Goal: Task Accomplishment & Management: Manage account settings

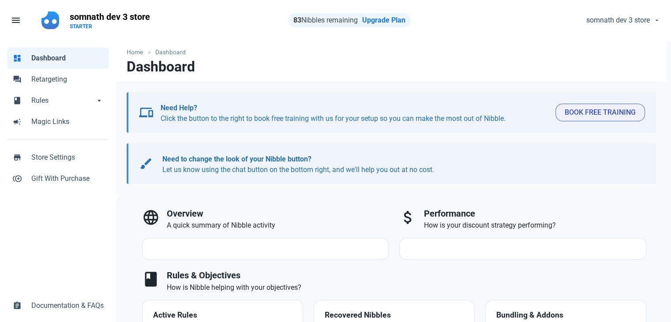
select select "7d"
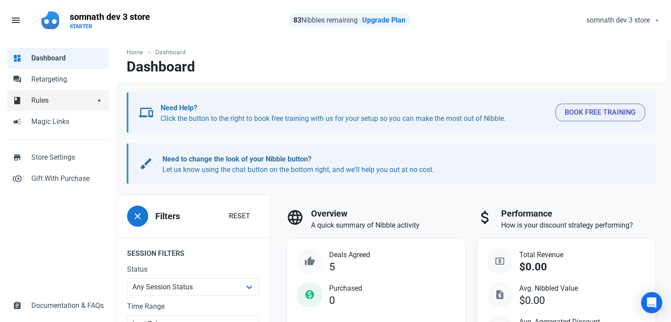
click at [57, 96] on span "Rules" at bounding box center [63, 100] width 64 height 11
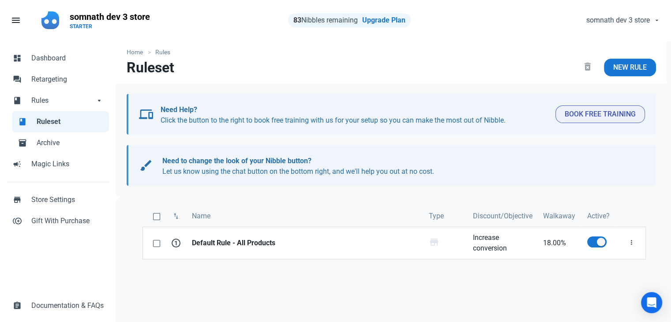
click at [51, 127] on link "book Ruleset" at bounding box center [60, 121] width 97 height 21
click at [611, 68] on link "New Rule" at bounding box center [630, 68] width 52 height 18
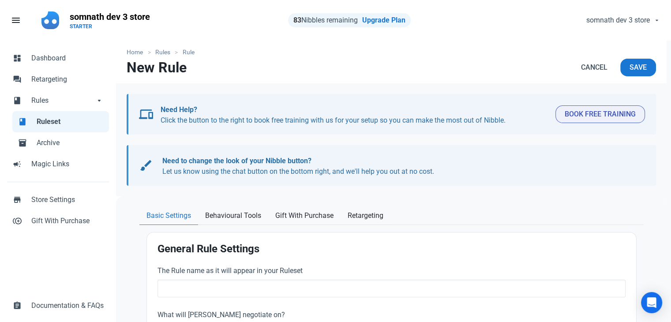
click at [52, 122] on span "Ruleset" at bounding box center [70, 122] width 67 height 11
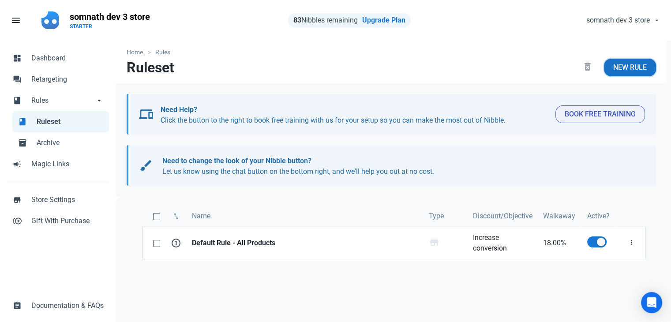
click at [625, 69] on span "New Rule" at bounding box center [630, 67] width 34 height 11
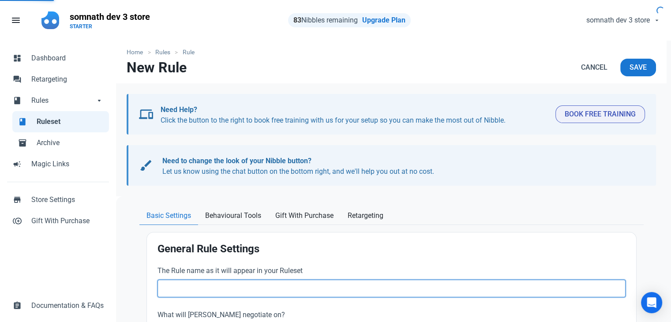
click at [236, 282] on input "text" at bounding box center [392, 289] width 468 height 18
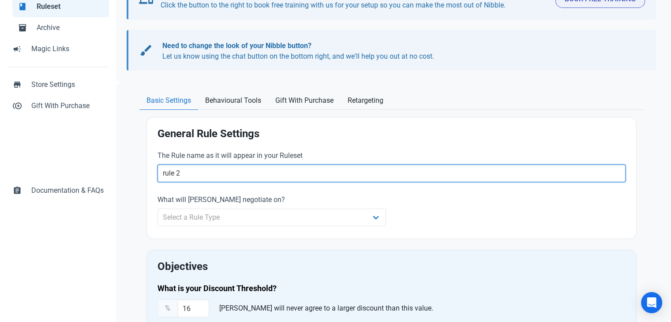
scroll to position [177, 0]
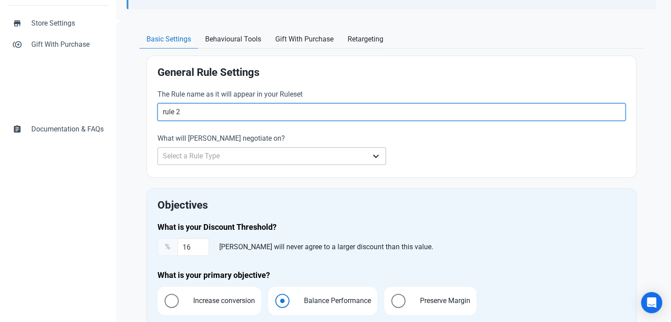
type input "rule 2"
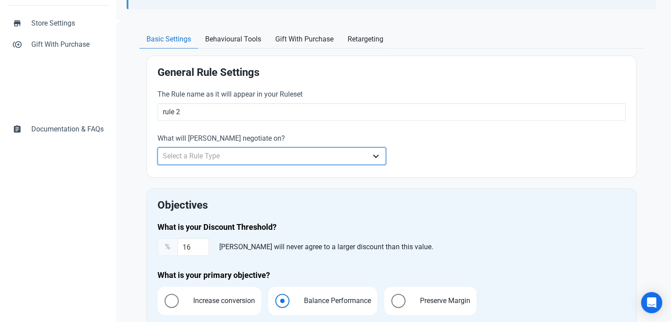
click at [250, 158] on select "Select a Rule Type Whole Store Individual Products Product Categories Cart" at bounding box center [272, 156] width 229 height 18
select select "retailer"
click at [158, 147] on select "Select a Rule Type Whole Store Individual Products Product Categories Cart" at bounding box center [272, 156] width 229 height 18
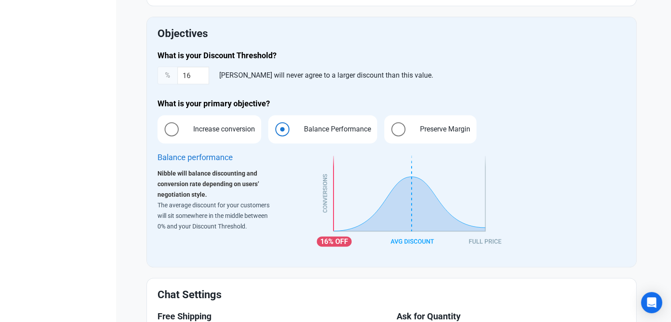
scroll to position [346, 0]
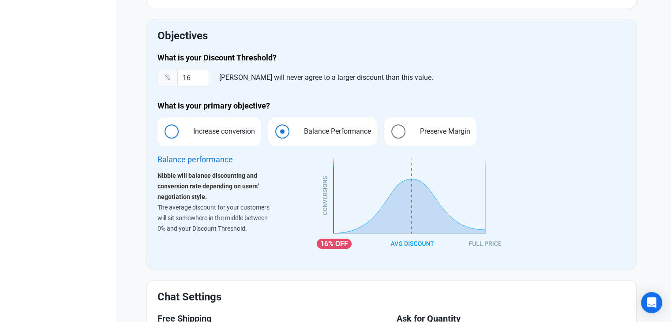
click at [211, 131] on span "Increase conversion" at bounding box center [221, 131] width 75 height 11
click at [163, 131] on input "Increase conversion" at bounding box center [161, 131] width 6 height 6
radio input "true"
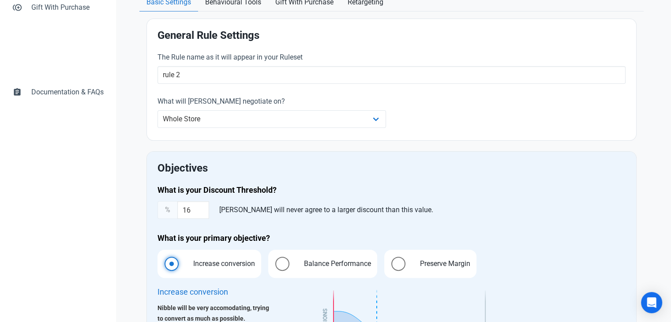
scroll to position [0, 0]
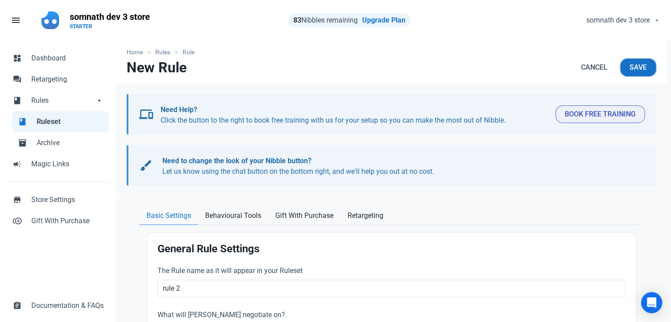
click at [637, 65] on span "Save" at bounding box center [638, 67] width 17 height 11
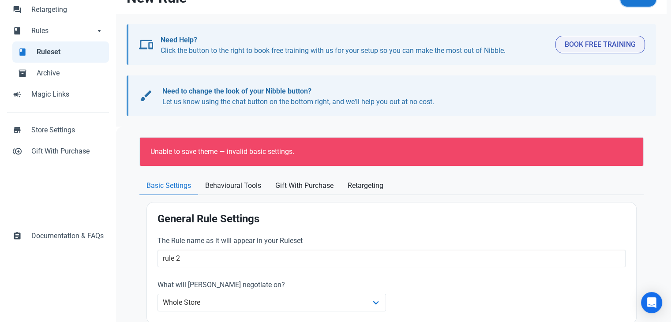
scroll to position [88, 0]
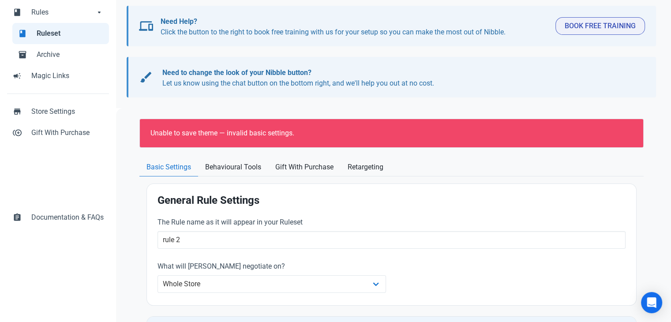
drag, startPoint x: 152, startPoint y: 132, endPoint x: 346, endPoint y: 134, distance: 193.8
click at [346, 134] on div "Unable to save theme — invalid basic settings." at bounding box center [387, 133] width 475 height 11
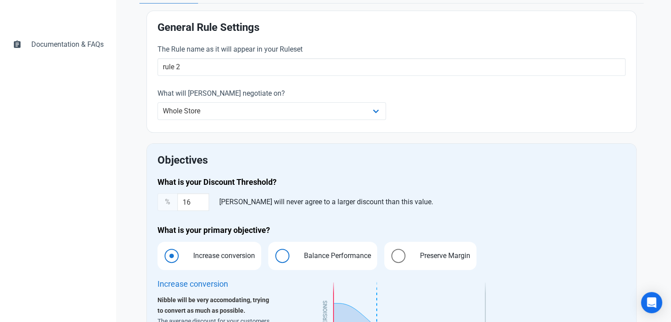
scroll to position [265, 0]
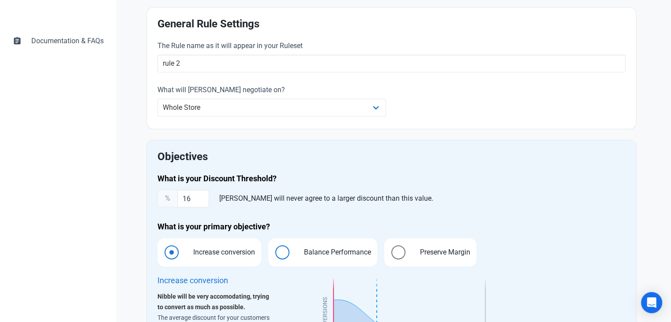
click at [314, 250] on span "Balance Performance" at bounding box center [335, 252] width 81 height 11
click at [274, 250] on input "Balance Performance" at bounding box center [271, 252] width 6 height 6
radio input "true"
radio input "false"
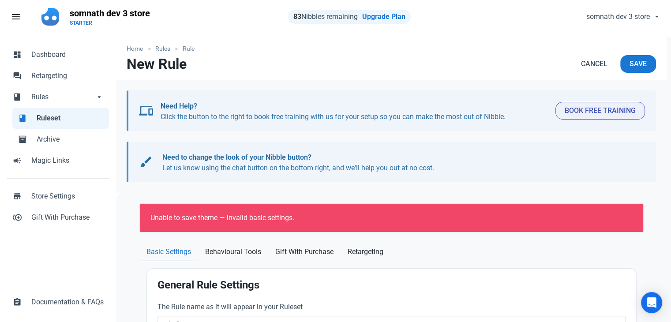
scroll to position [0, 0]
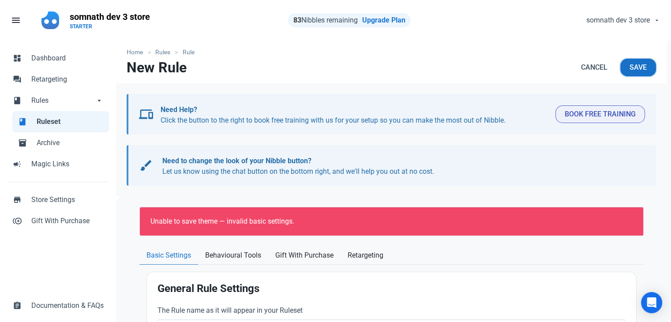
click at [640, 66] on span "Save" at bounding box center [638, 67] width 17 height 11
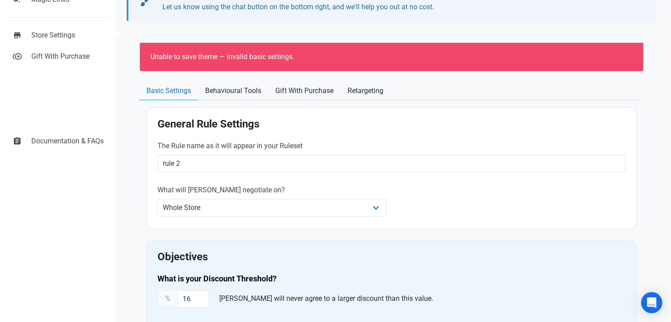
scroll to position [177, 0]
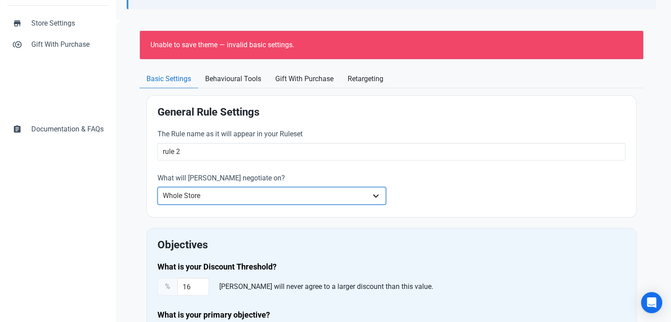
click at [250, 197] on select "Whole Store Individual Products Product Categories Cart" at bounding box center [272, 196] width 229 height 18
select select "product"
click at [158, 187] on select "Whole Store Individual Products Product Categories Cart" at bounding box center [272, 196] width 229 height 18
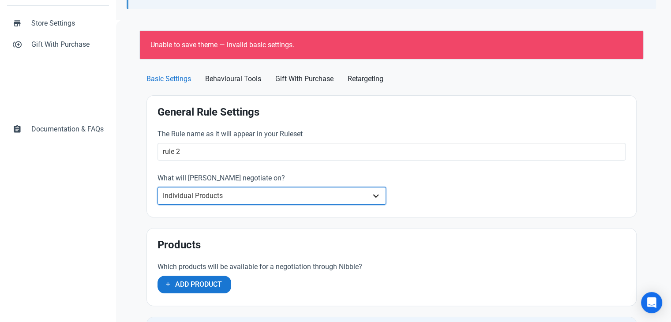
click at [221, 196] on select "Whole Store Individual Products Product Categories Cart" at bounding box center [272, 196] width 229 height 18
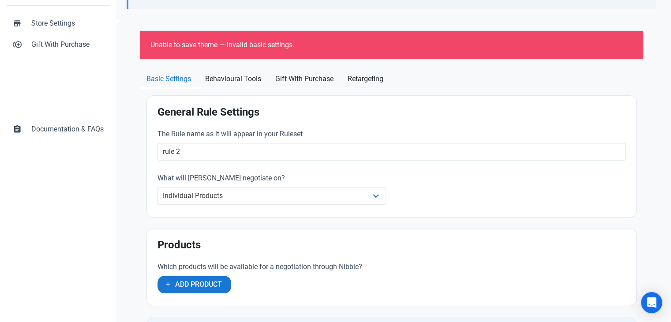
click at [499, 188] on div "The Rule name as it will appear in your Ruleset rule 2 What will [PERSON_NAME] …" at bounding box center [391, 168] width 479 height 88
click at [178, 286] on span "Add Product" at bounding box center [198, 284] width 47 height 11
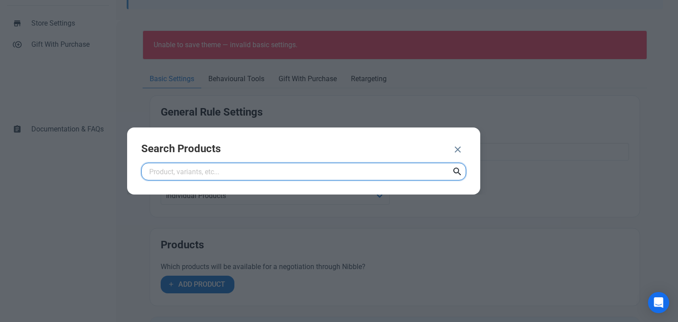
click at [221, 172] on input "text" at bounding box center [303, 172] width 325 height 18
type input "Snowboard"
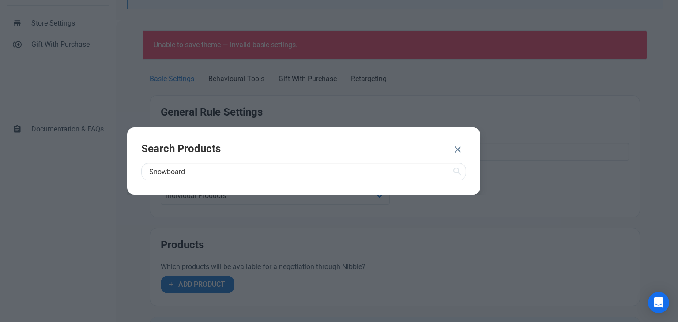
click at [458, 169] on icon at bounding box center [457, 172] width 11 height 16
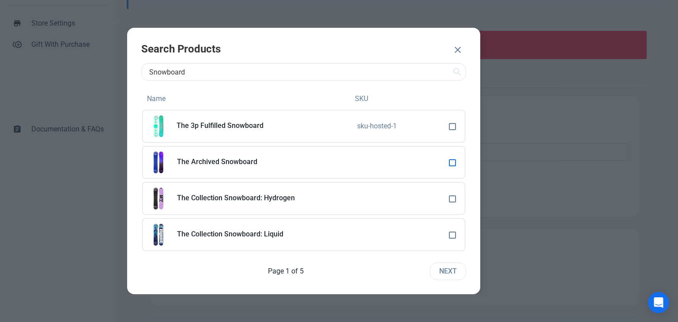
click at [449, 164] on span at bounding box center [452, 162] width 7 height 7
checkbox input "true"
click at [420, 46] on span "ADD 1 PRODUCT" at bounding box center [410, 50] width 53 height 11
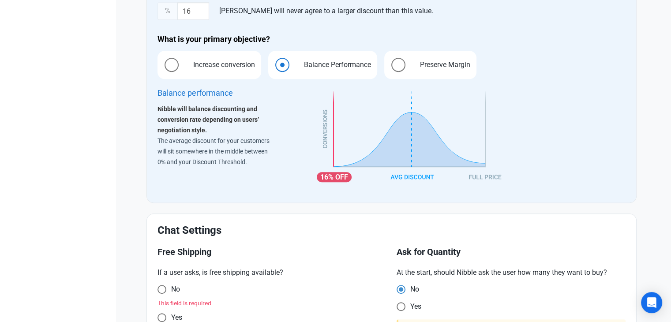
scroll to position [690, 0]
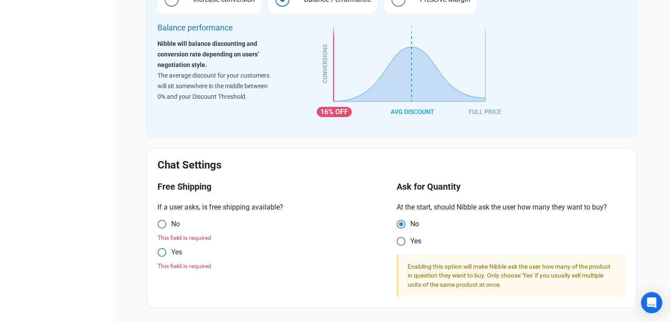
click at [163, 229] on span at bounding box center [162, 224] width 9 height 9
click at [163, 227] on input "Yes" at bounding box center [161, 225] width 6 height 6
radio input "true"
click at [163, 223] on span at bounding box center [162, 224] width 9 height 9
click at [163, 223] on input "No" at bounding box center [161, 225] width 6 height 6
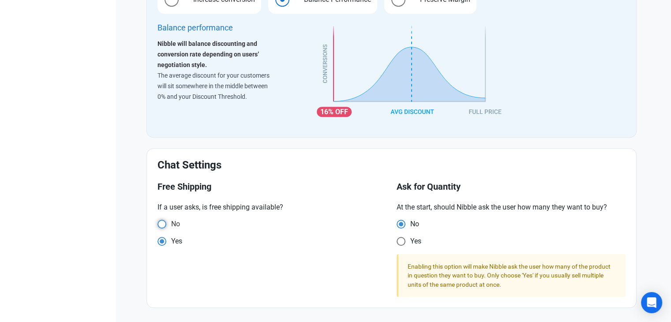
radio input "true"
radio input "false"
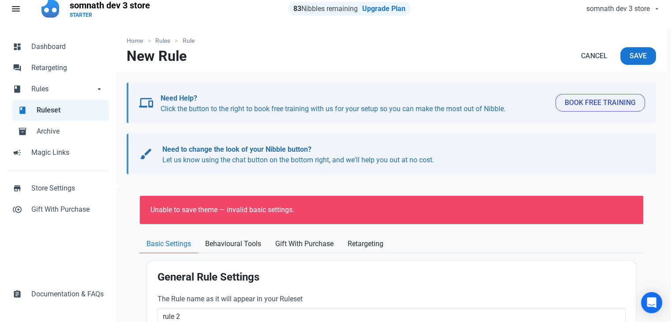
scroll to position [0, 0]
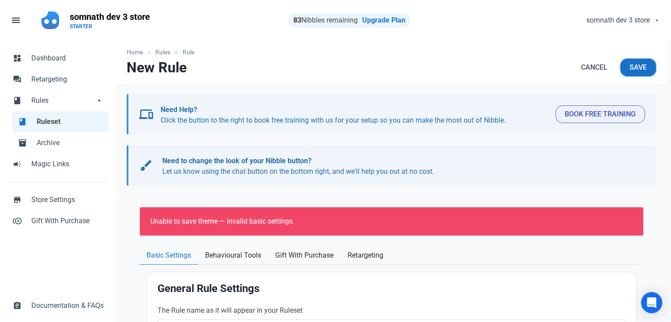
click at [633, 71] on span "Save" at bounding box center [638, 67] width 17 height 11
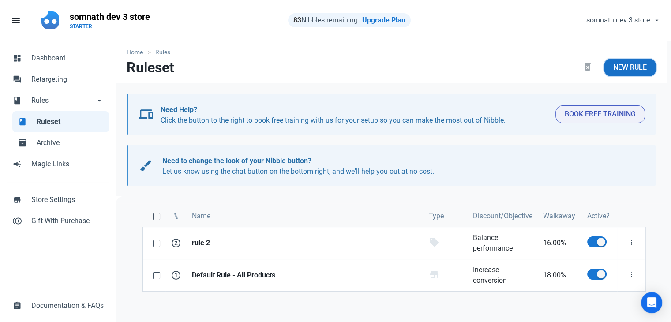
click at [618, 67] on span "New Rule" at bounding box center [630, 67] width 34 height 11
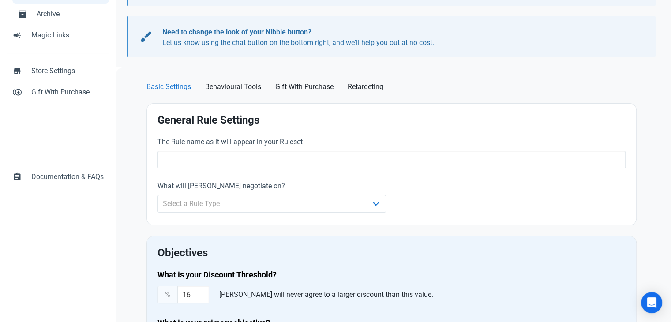
scroll to position [132, 0]
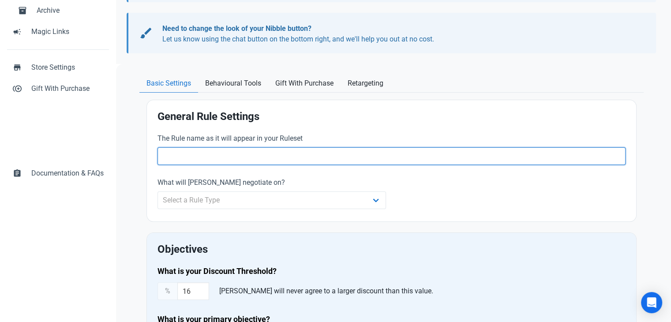
click at [256, 162] on input "text" at bounding box center [392, 156] width 468 height 18
type input "rule 3"
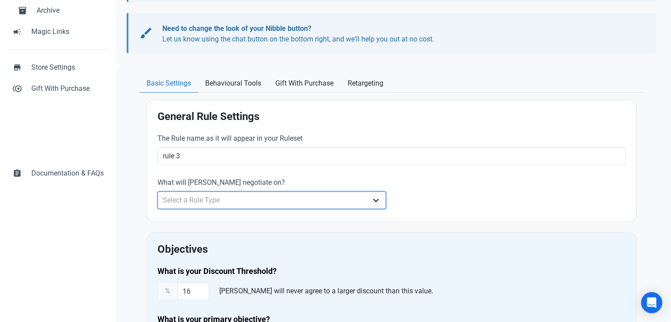
click at [263, 199] on select "Select a Rule Type Whole Store Individual Products Product Categories Cart" at bounding box center [272, 201] width 229 height 18
select select "product_category"
click at [158, 192] on select "Select a Rule Type Whole Store Individual Products Product Categories Cart" at bounding box center [272, 201] width 229 height 18
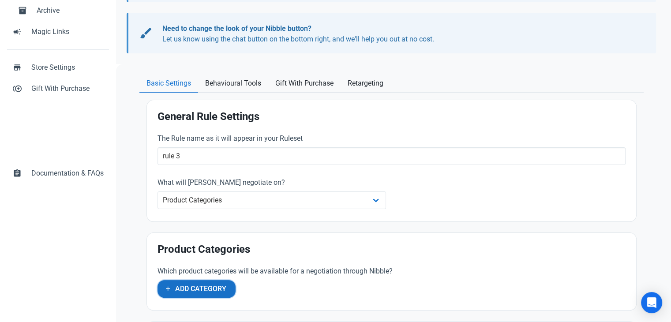
click at [201, 284] on span "Add Category" at bounding box center [200, 289] width 51 height 11
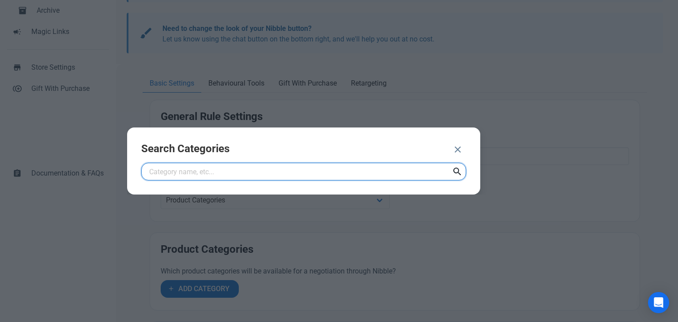
click at [249, 175] on input "text" at bounding box center [303, 172] width 325 height 18
type input "showboard"
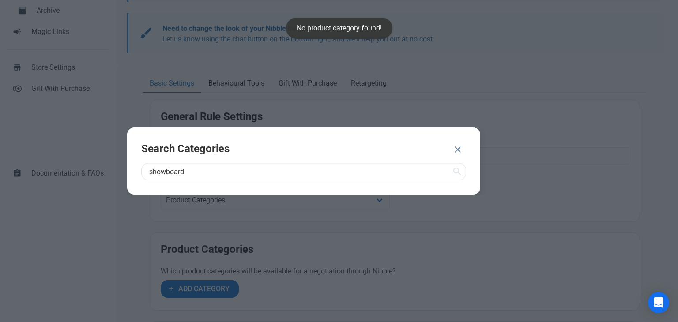
click at [457, 148] on icon "button" at bounding box center [457, 150] width 11 height 16
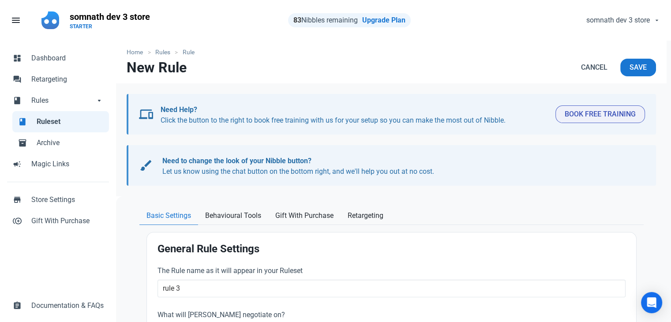
scroll to position [0, 0]
click at [60, 121] on span "Ruleset" at bounding box center [70, 122] width 67 height 11
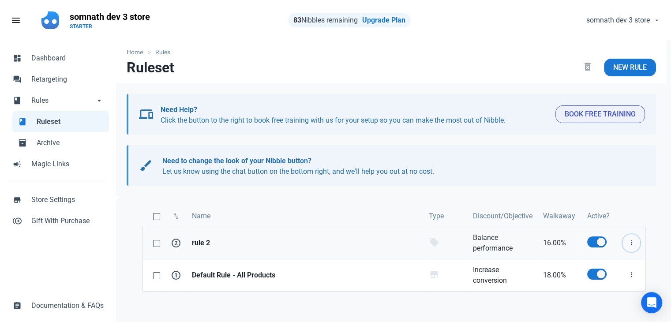
click at [635, 244] on icon "button" at bounding box center [631, 242] width 7 height 11
click at [618, 268] on link "Edit" at bounding box center [616, 264] width 49 height 15
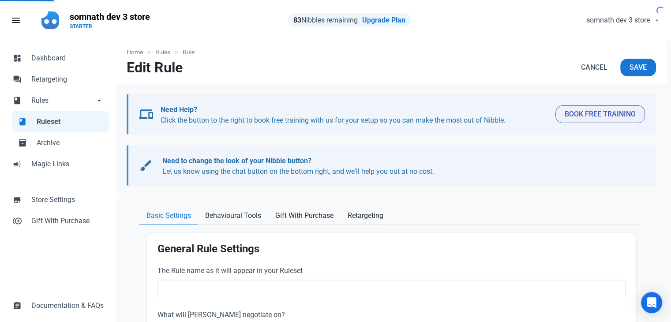
type input "rule 2"
select select "product"
type input "16.00"
radio input "true"
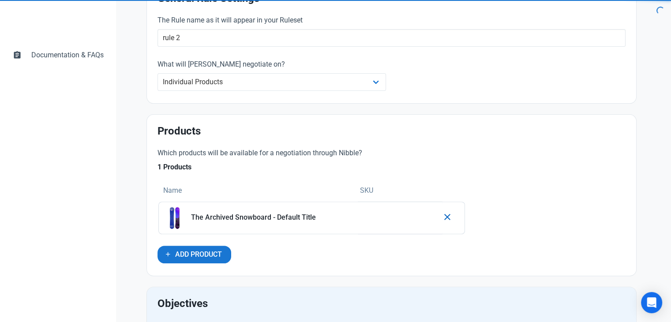
scroll to position [265, 0]
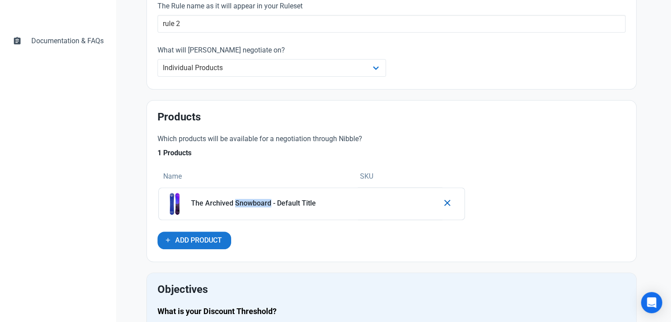
drag, startPoint x: 234, startPoint y: 202, endPoint x: 269, endPoint y: 202, distance: 34.9
click at [269, 202] on p "The Archived Snowboard - Default Title" at bounding box center [272, 203] width 163 height 8
copy p "Snowboard"
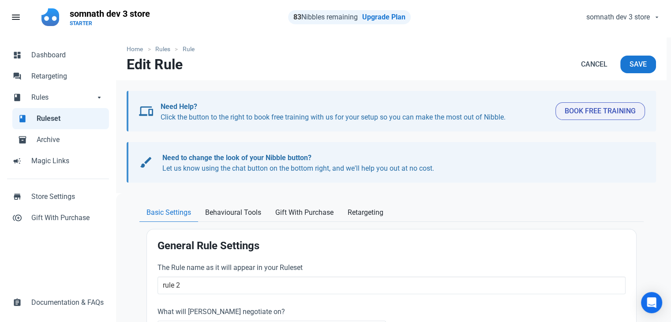
scroll to position [0, 0]
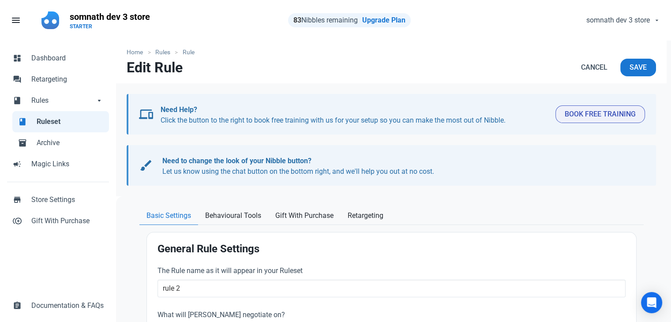
click at [42, 124] on span "Ruleset" at bounding box center [70, 122] width 67 height 11
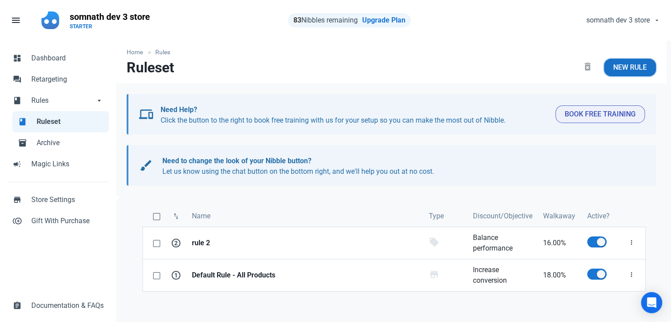
click at [623, 75] on link "New Rule" at bounding box center [630, 68] width 52 height 18
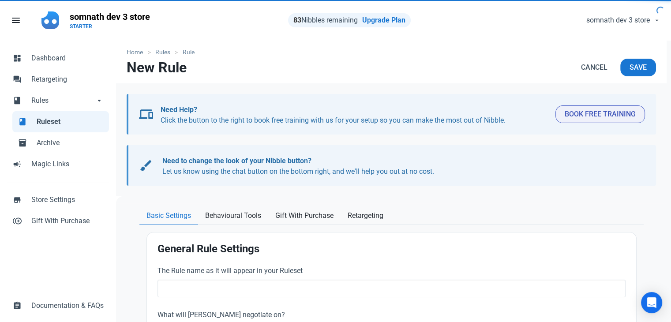
click at [213, 278] on div "The Rule name as it will appear in your Ruleset" at bounding box center [392, 282] width 468 height 32
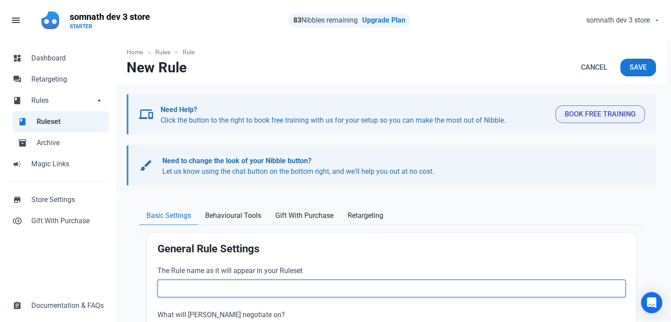
click at [210, 293] on input "text" at bounding box center [392, 289] width 468 height 18
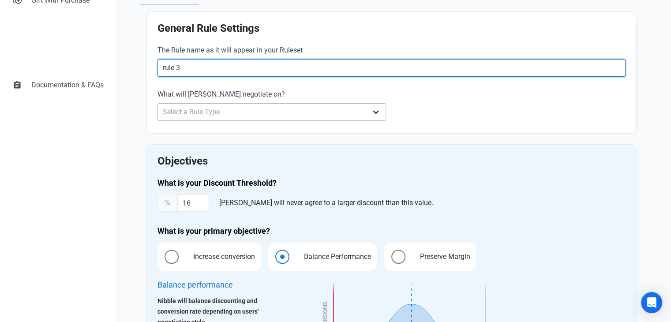
type input "rule 3"
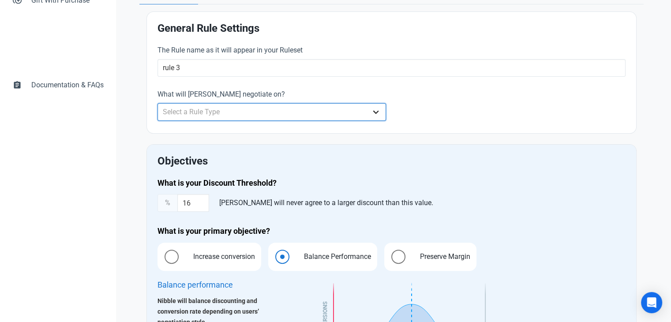
click at [217, 115] on select "Select a Rule Type Whole Store Individual Products Product Categories Cart" at bounding box center [272, 112] width 229 height 18
select select "product"
click at [158, 103] on select "Select a Rule Type Whole Store Individual Products Product Categories Cart" at bounding box center [272, 112] width 229 height 18
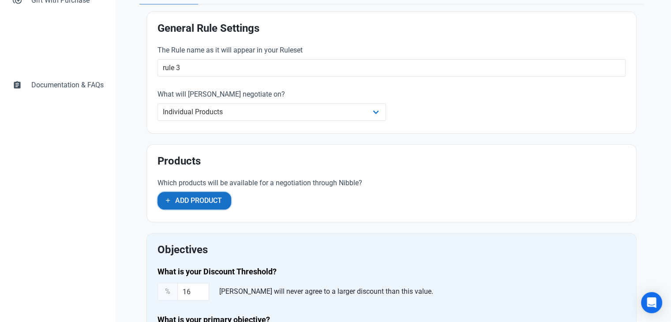
click at [207, 203] on span "Add Product" at bounding box center [198, 201] width 47 height 11
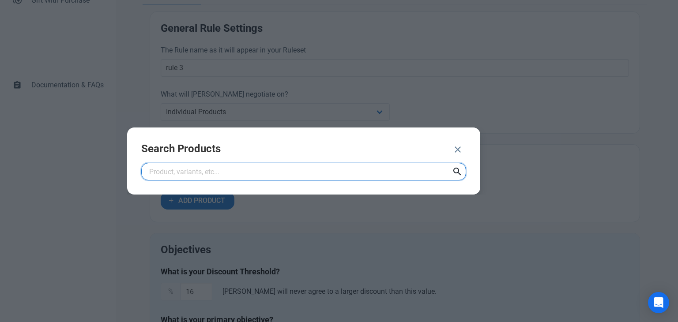
click at [235, 168] on input "text" at bounding box center [303, 172] width 325 height 18
paste input "Snowboard"
type input "Snowboard"
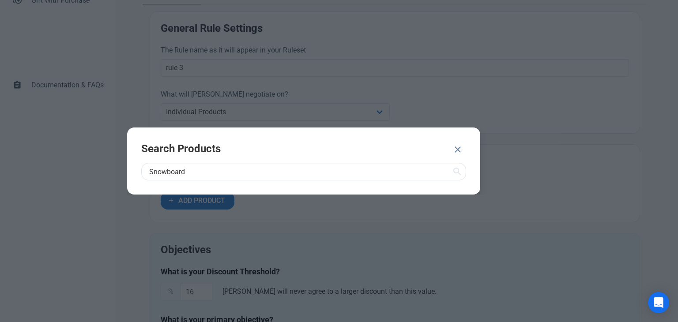
click at [455, 172] on icon at bounding box center [457, 172] width 11 height 16
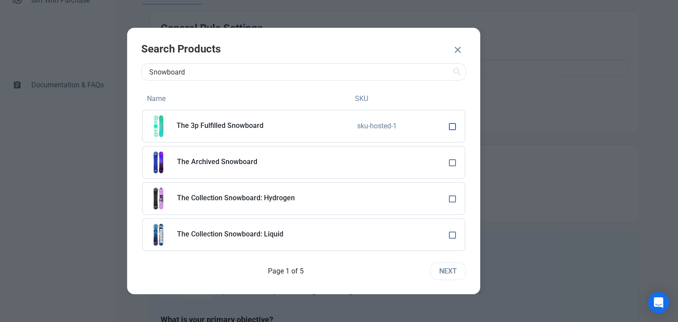
click at [450, 128] on span at bounding box center [452, 126] width 7 height 7
checkbox input "true"
click at [402, 50] on span "ADD 1 PRODUCT" at bounding box center [410, 50] width 53 height 11
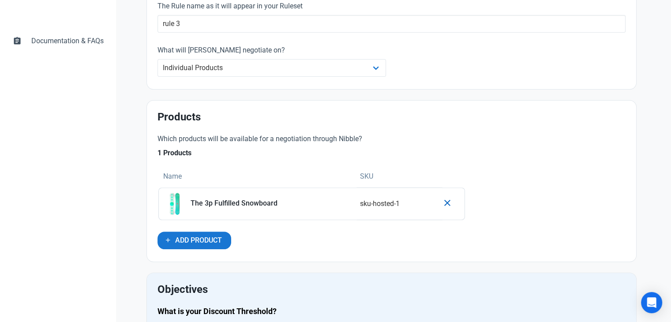
scroll to position [0, 0]
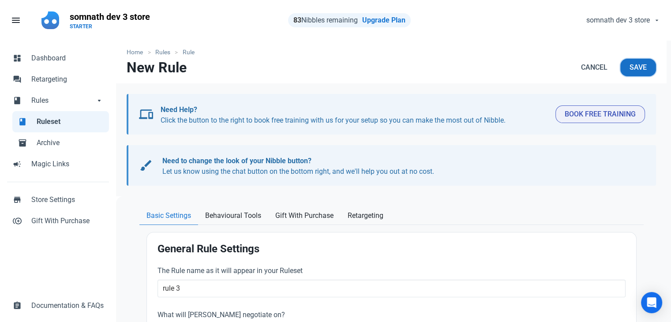
click at [635, 71] on span "Save" at bounding box center [638, 67] width 17 height 11
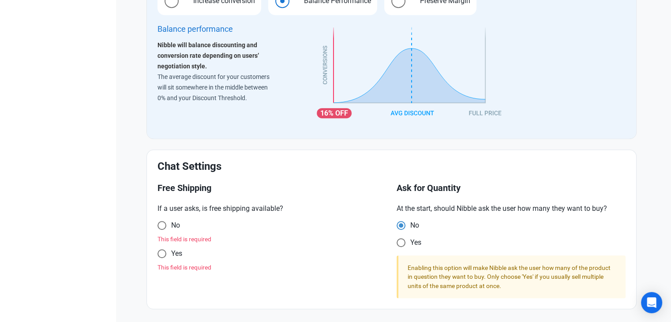
scroll to position [690, 0]
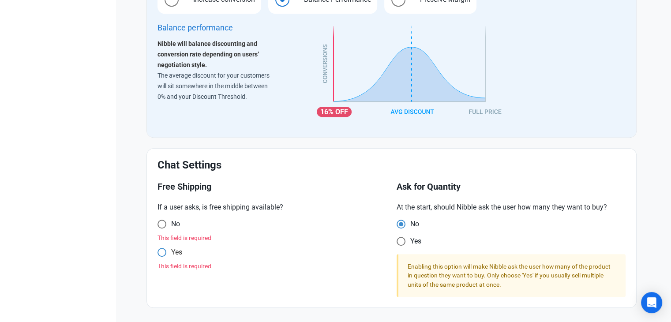
click at [161, 229] on span at bounding box center [162, 224] width 9 height 9
click at [161, 227] on input "Yes" at bounding box center [161, 225] width 6 height 6
radio input "true"
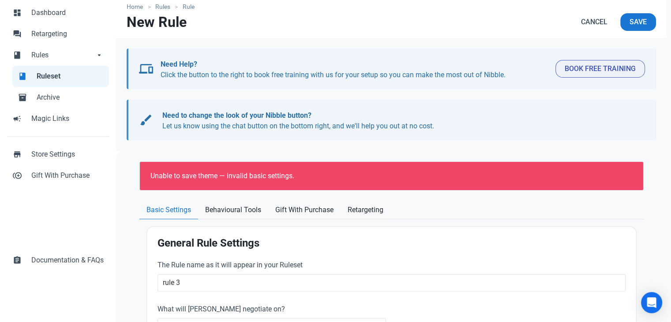
scroll to position [0, 0]
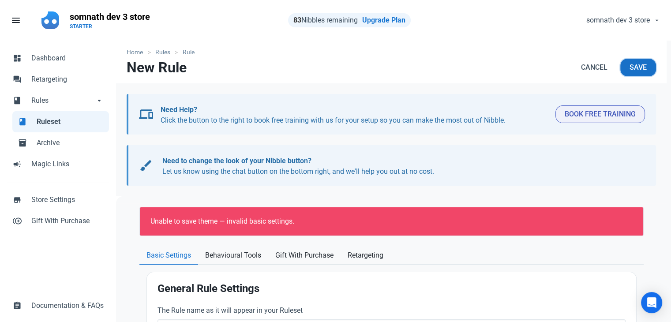
click at [641, 70] on span "Save" at bounding box center [638, 67] width 17 height 11
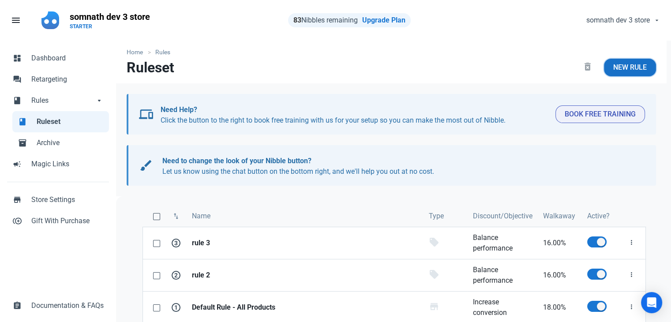
click at [618, 66] on span "New Rule" at bounding box center [630, 67] width 34 height 11
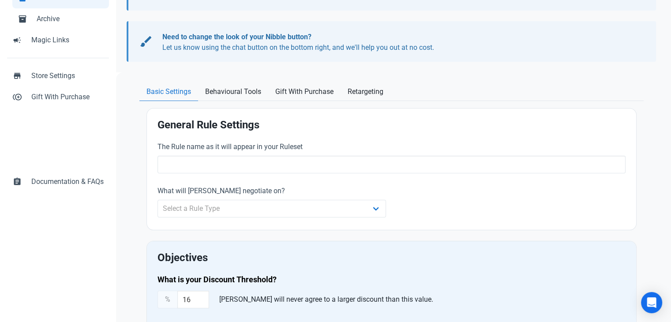
scroll to position [132, 0]
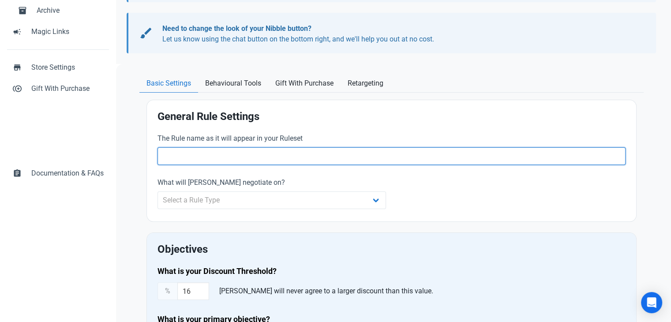
click at [198, 159] on input "text" at bounding box center [392, 156] width 468 height 18
drag, startPoint x: 198, startPoint y: 159, endPoint x: 171, endPoint y: 153, distance: 27.2
click at [171, 153] on input "text" at bounding box center [392, 156] width 468 height 18
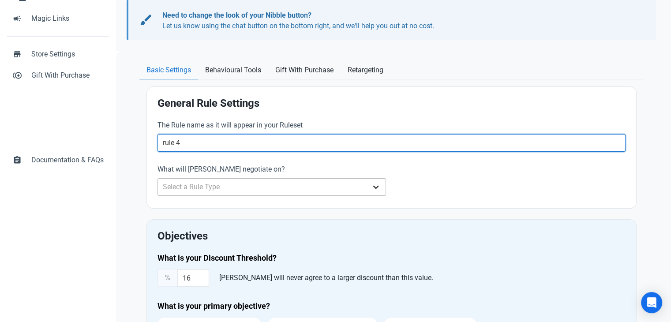
scroll to position [221, 0]
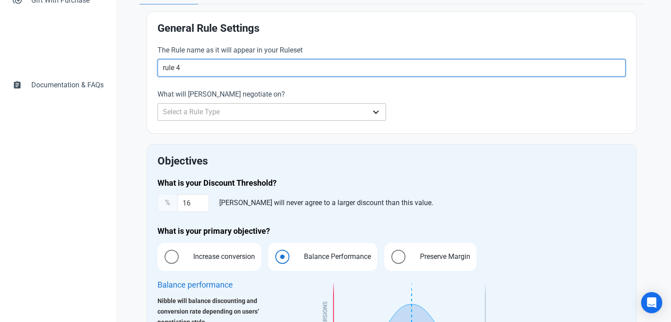
type input "rule 4"
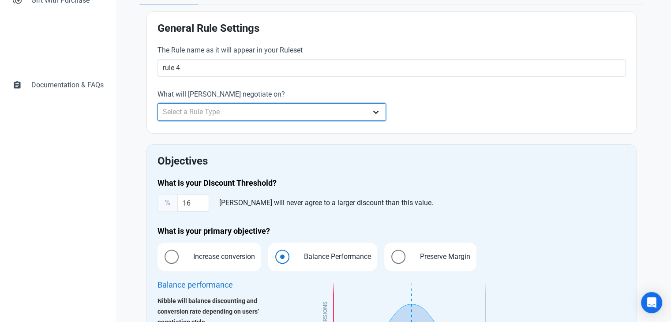
drag, startPoint x: 209, startPoint y: 113, endPoint x: 210, endPoint y: 118, distance: 5.5
click at [209, 113] on select "Select a Rule Type Whole Store Individual Products Product Categories Cart" at bounding box center [272, 112] width 229 height 18
select select "product"
click at [158, 103] on select "Select a Rule Type Whole Store Individual Products Product Categories Cart" at bounding box center [272, 112] width 229 height 18
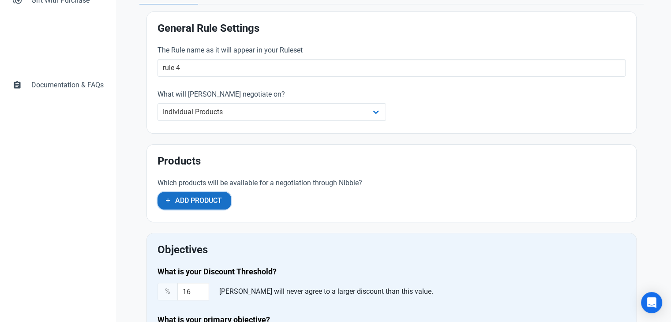
click at [194, 192] on button "Add Product" at bounding box center [195, 201] width 74 height 18
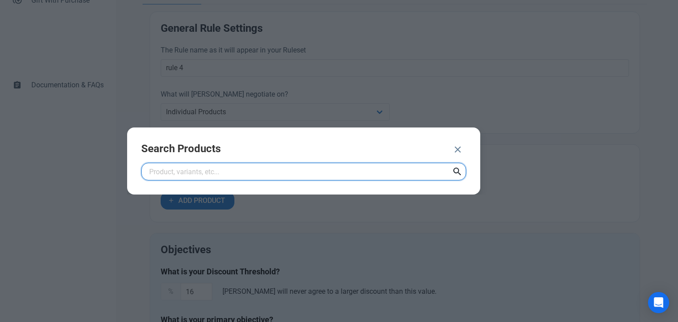
click at [226, 174] on input "text" at bounding box center [303, 172] width 325 height 18
drag, startPoint x: 226, startPoint y: 174, endPoint x: 191, endPoint y: 170, distance: 35.5
click at [191, 170] on input "text" at bounding box center [303, 172] width 325 height 18
type input "Snowboard"
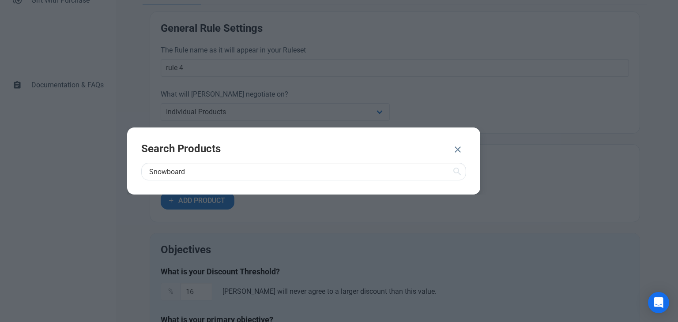
click at [455, 173] on icon at bounding box center [457, 172] width 11 height 16
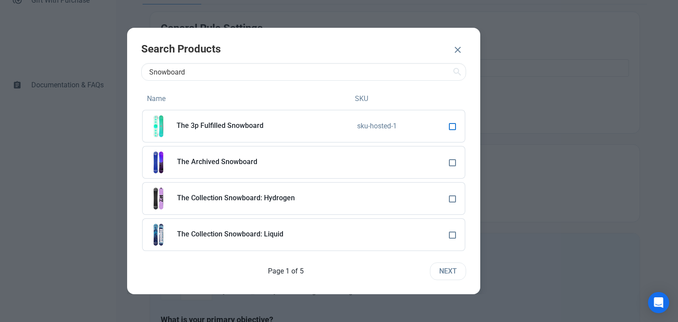
click at [449, 124] on span at bounding box center [452, 126] width 7 height 7
checkbox input "true"
click at [405, 50] on span "ADD 1 PRODUCT" at bounding box center [410, 50] width 53 height 11
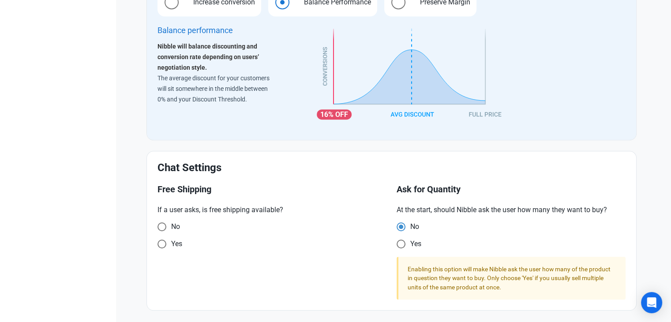
scroll to position [650, 0]
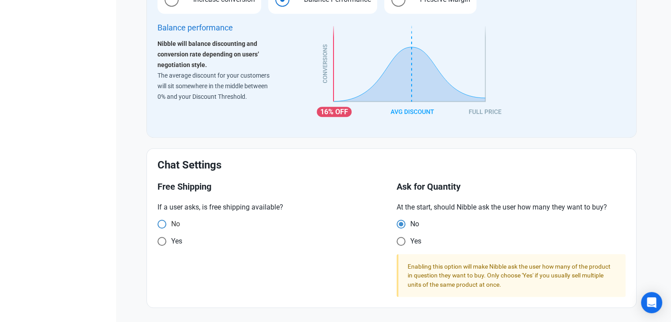
click at [177, 224] on span "No" at bounding box center [173, 224] width 14 height 9
click at [163, 224] on input "No" at bounding box center [161, 225] width 6 height 6
radio input "true"
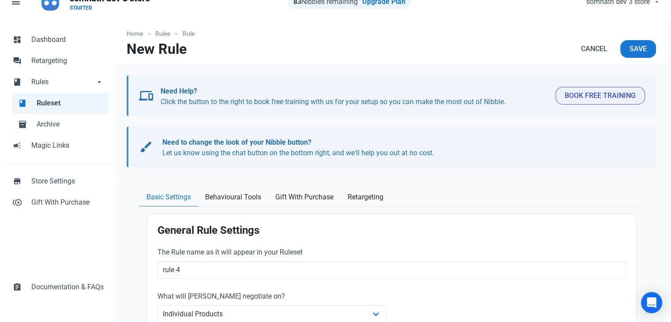
scroll to position [0, 0]
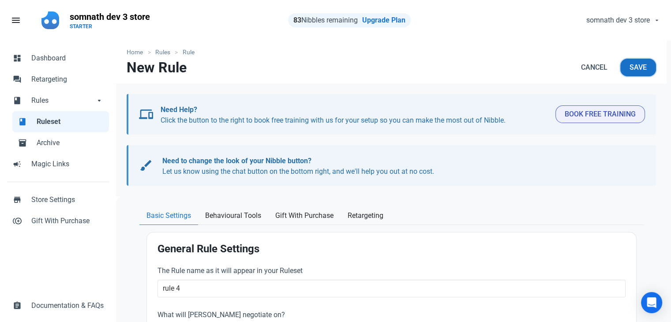
click at [635, 68] on span "Save" at bounding box center [638, 67] width 17 height 11
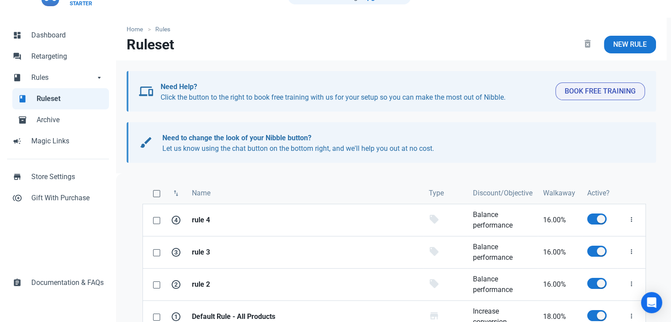
scroll to position [100, 0]
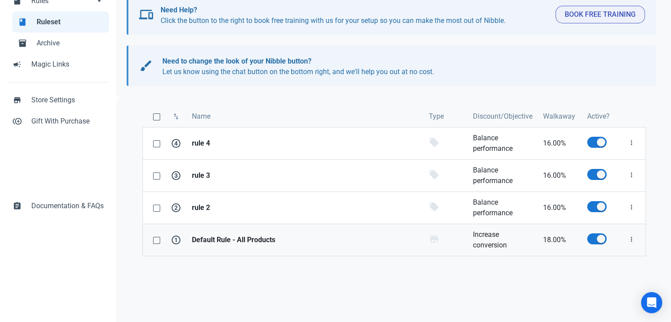
click at [274, 242] on strong "Default Rule - All Products" at bounding box center [305, 240] width 226 height 11
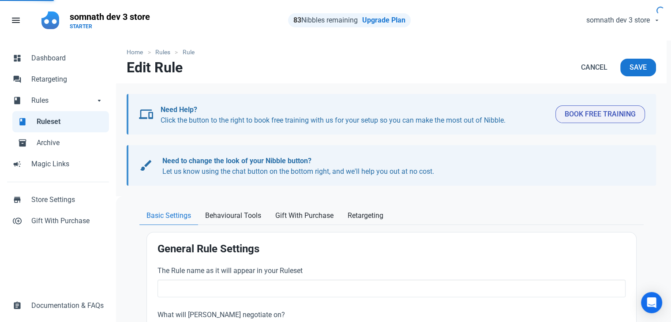
type input "Default Rule - All Products"
type input "18.00"
radio input "true"
radio input "false"
radio input "true"
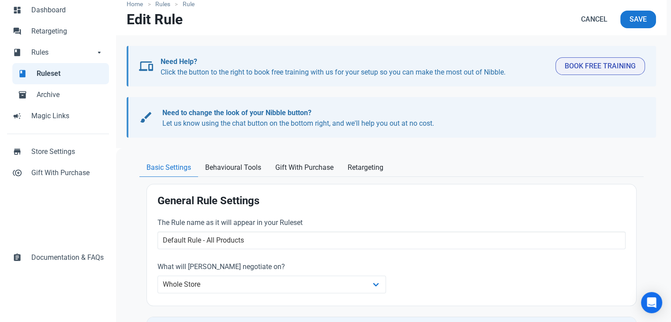
scroll to position [37, 0]
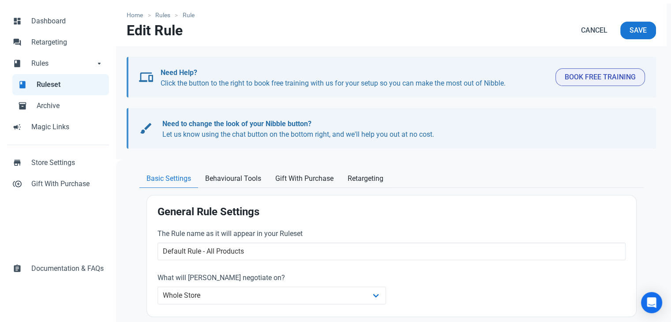
click at [46, 82] on span "Ruleset" at bounding box center [70, 84] width 67 height 11
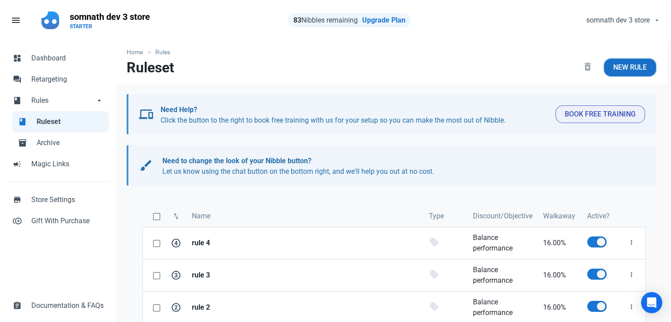
click at [626, 64] on span "New Rule" at bounding box center [630, 67] width 34 height 11
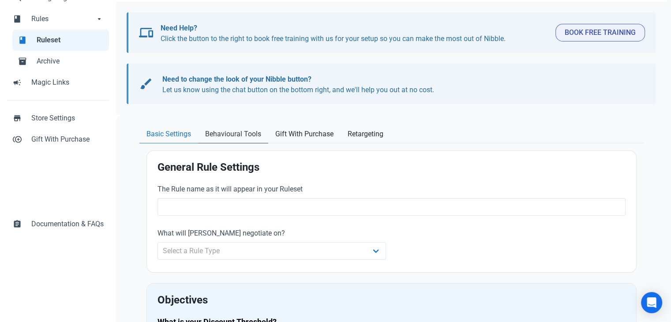
scroll to position [88, 0]
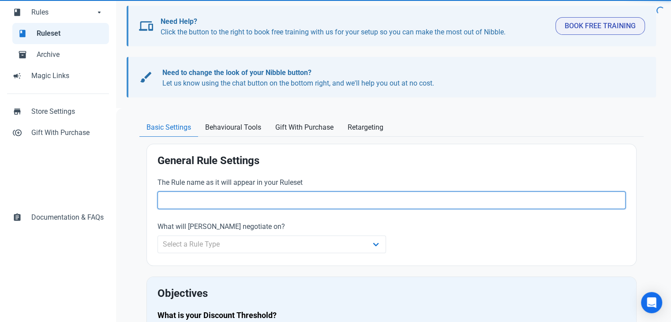
click at [238, 203] on input "text" at bounding box center [392, 201] width 468 height 18
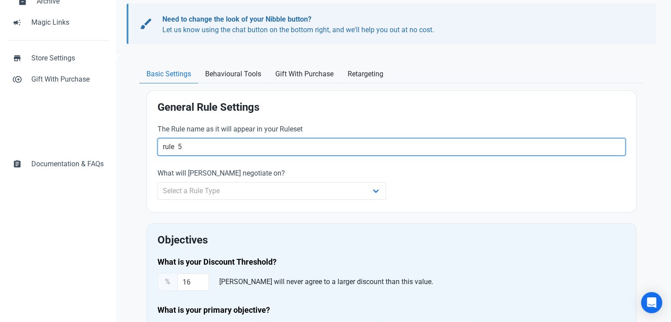
scroll to position [265, 0]
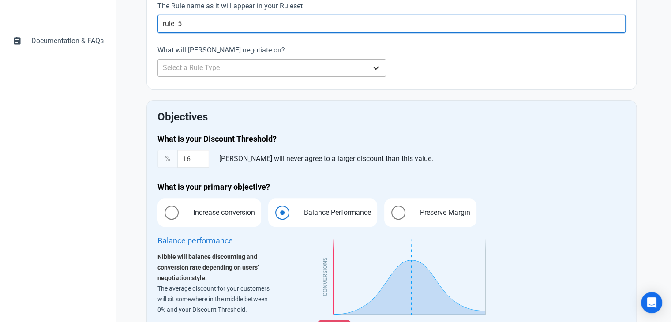
type input "rule 5"
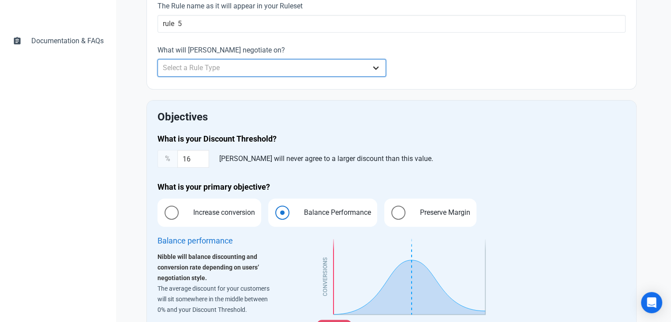
click at [228, 66] on select "Select a Rule Type Whole Store Individual Products Product Categories Cart" at bounding box center [272, 68] width 229 height 18
select select "retailer"
click at [158, 59] on select "Select a Rule Type Whole Store Individual Products Product Categories Cart" at bounding box center [272, 68] width 229 height 18
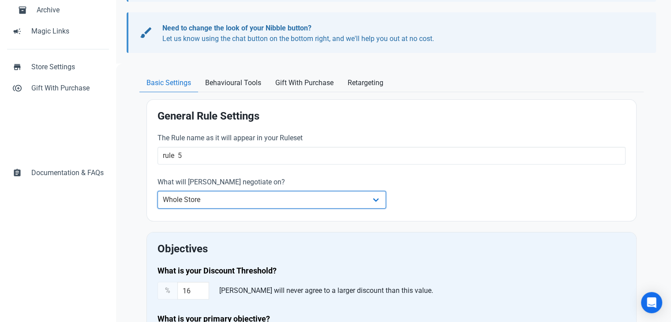
scroll to position [258, 0]
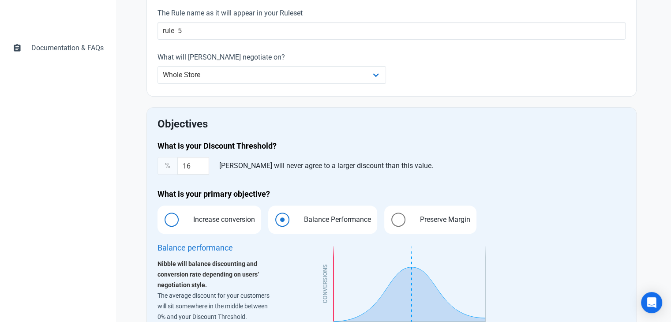
click at [221, 222] on span "Increase conversion" at bounding box center [221, 219] width 75 height 11
click at [163, 222] on input "Increase conversion" at bounding box center [161, 220] width 6 height 6
radio input "true"
radio input "false"
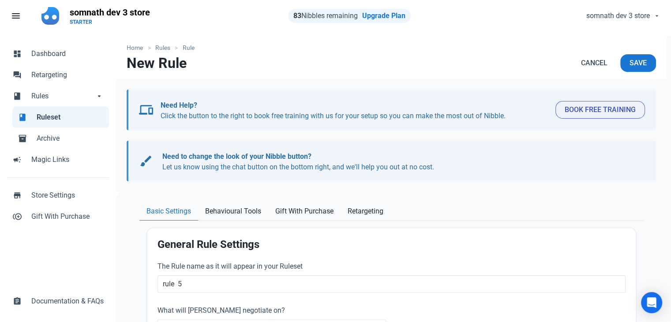
scroll to position [0, 0]
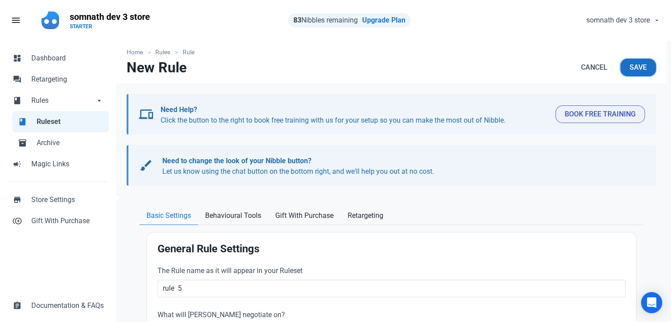
click at [637, 64] on span "Save" at bounding box center [638, 67] width 17 height 11
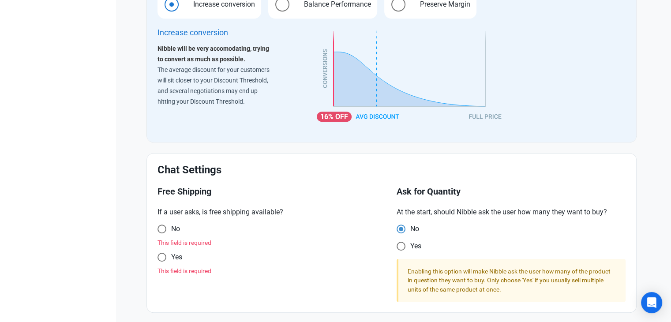
scroll to position [518, 0]
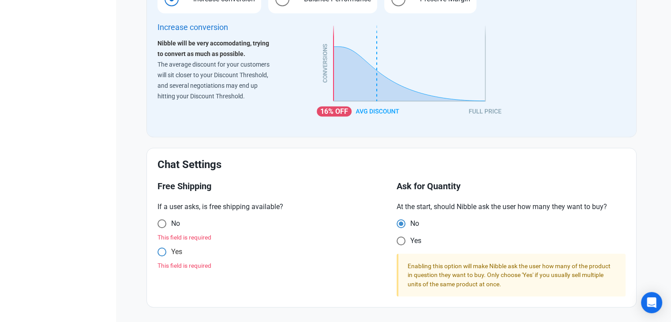
click at [164, 228] on span at bounding box center [162, 223] width 9 height 9
click at [163, 227] on input "Yes" at bounding box center [161, 224] width 6 height 6
radio input "true"
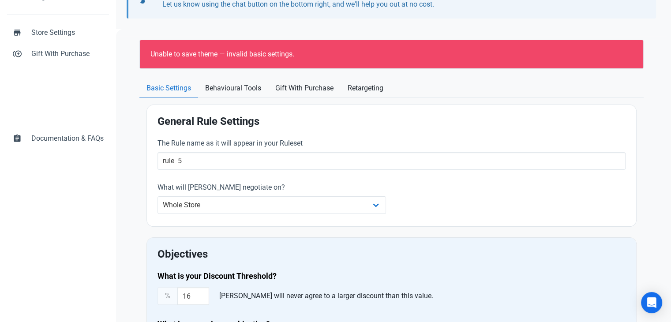
scroll to position [0, 0]
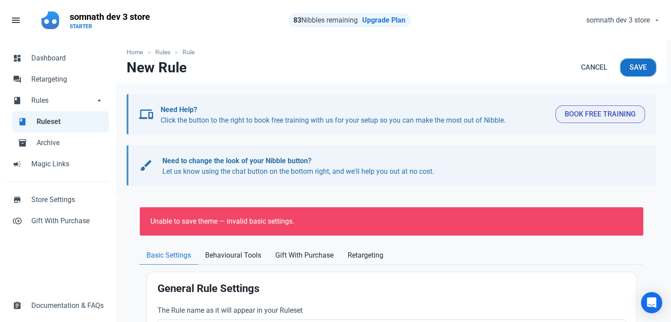
click at [647, 59] on button "Save" at bounding box center [638, 68] width 36 height 18
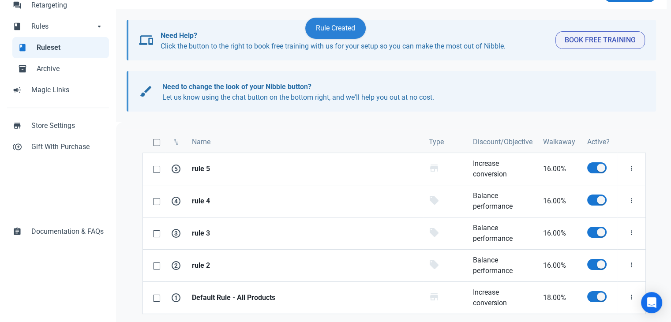
scroll to position [100, 0]
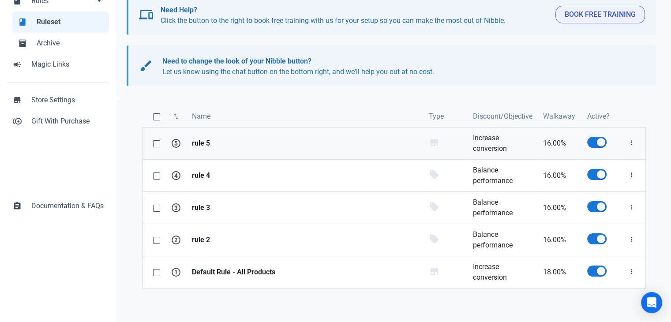
click at [207, 143] on strong "rule 5" at bounding box center [305, 143] width 226 height 11
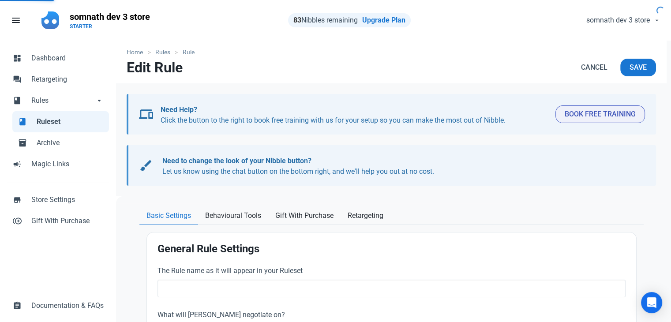
type input "rule 5"
type input "16.00"
radio input "true"
radio input "false"
radio input "true"
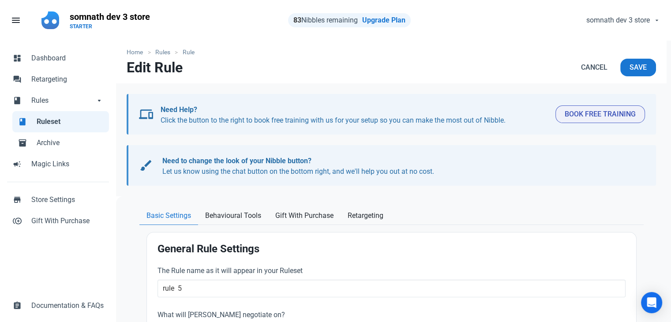
click at [56, 122] on span "Ruleset" at bounding box center [70, 122] width 67 height 11
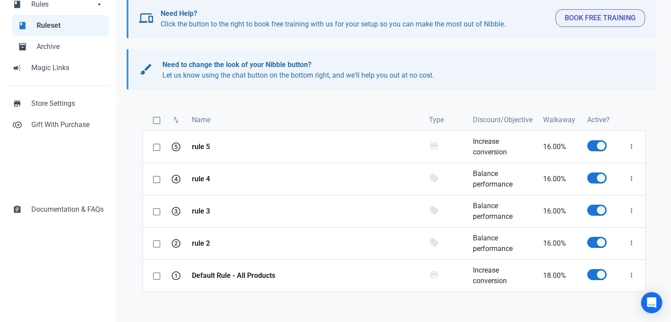
scroll to position [100, 0]
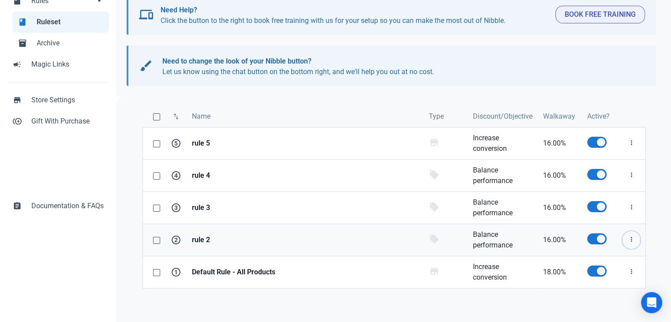
click at [630, 238] on icon "button" at bounding box center [631, 239] width 7 height 11
click at [615, 288] on link "Delete" at bounding box center [616, 290] width 49 height 15
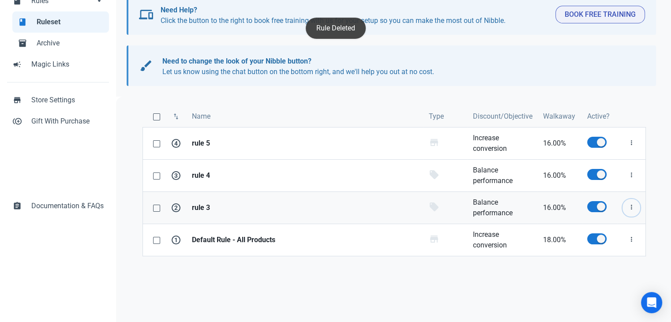
click at [633, 207] on icon "button" at bounding box center [631, 207] width 7 height 11
click at [617, 259] on link "Delete" at bounding box center [616, 258] width 49 height 15
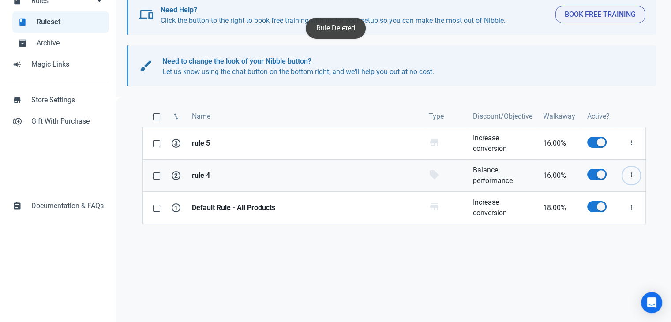
click at [630, 175] on icon "button" at bounding box center [631, 175] width 7 height 11
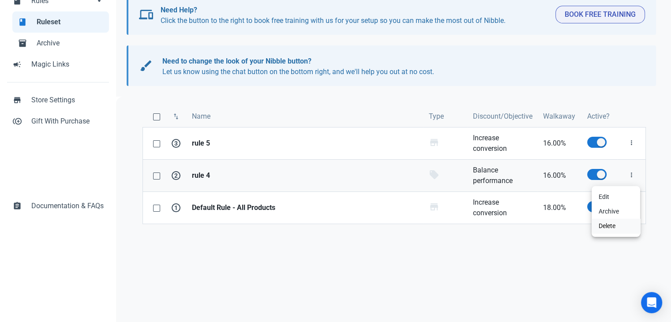
click at [616, 230] on link "Delete" at bounding box center [616, 226] width 49 height 15
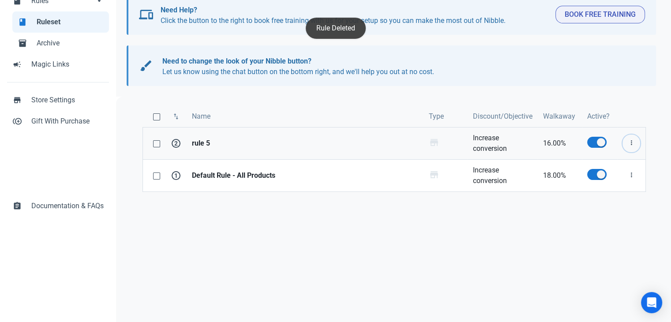
click at [629, 143] on icon "button" at bounding box center [631, 143] width 7 height 11
click at [617, 193] on link "Delete" at bounding box center [616, 194] width 49 height 15
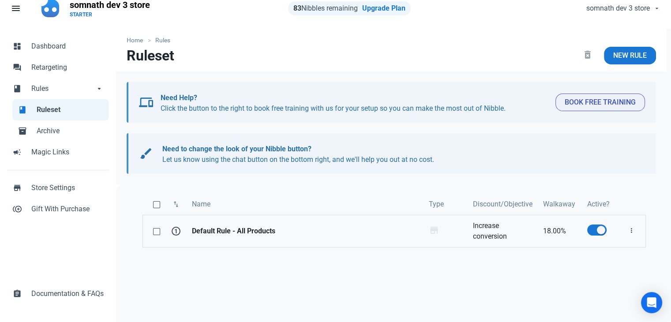
scroll to position [0, 0]
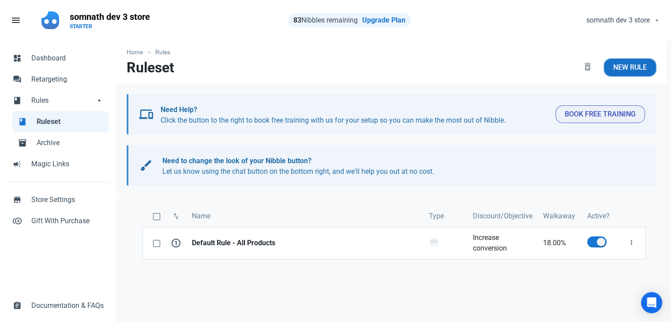
click at [644, 63] on span "New Rule" at bounding box center [630, 67] width 34 height 11
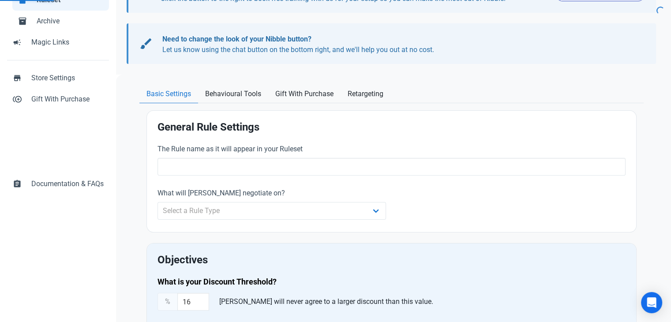
scroll to position [132, 0]
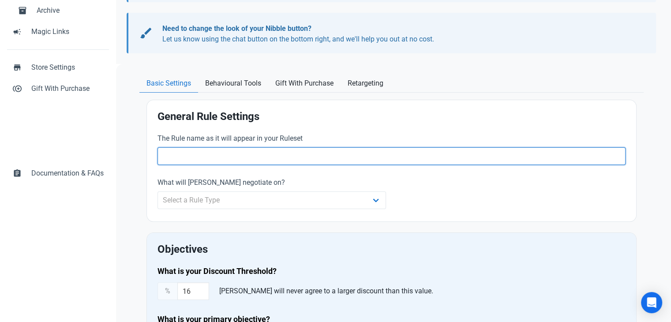
click at [525, 153] on input "text" at bounding box center [392, 156] width 468 height 18
type input "rule 2"
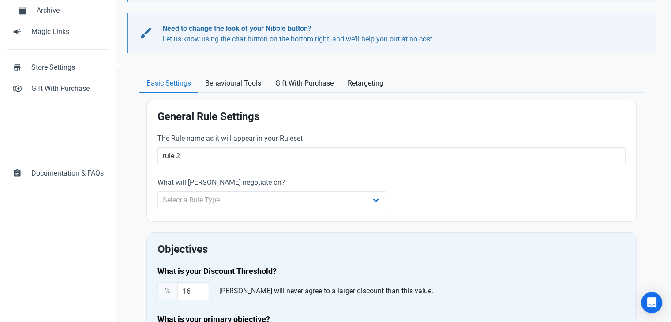
click at [507, 173] on div "The Rule name as it will appear in your Ruleset rule 2 What will [PERSON_NAME] …" at bounding box center [391, 172] width 479 height 88
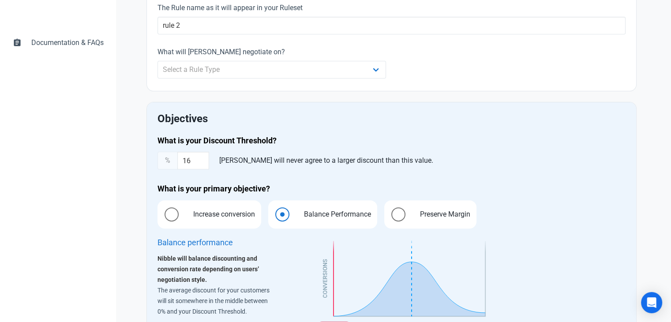
scroll to position [265, 0]
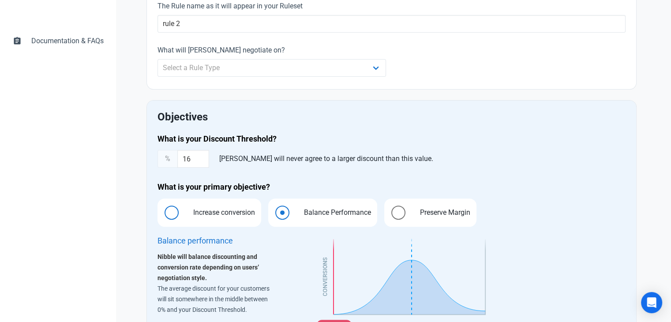
click at [222, 212] on span "Increase conversion" at bounding box center [221, 212] width 75 height 11
click at [163, 212] on input "Increase conversion" at bounding box center [161, 213] width 6 height 6
radio input "true"
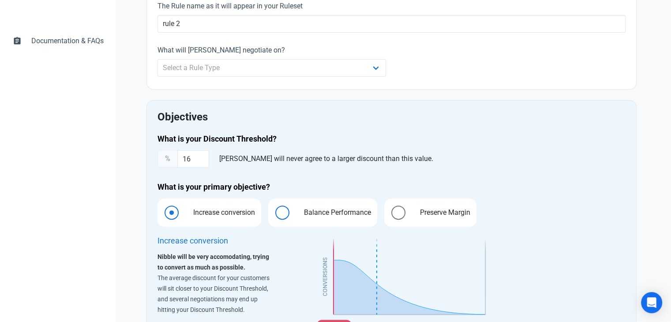
click at [300, 211] on span "Balance Performance" at bounding box center [335, 212] width 81 height 11
click at [274, 211] on input "Balance Performance" at bounding box center [271, 213] width 6 height 6
radio input "true"
radio input "false"
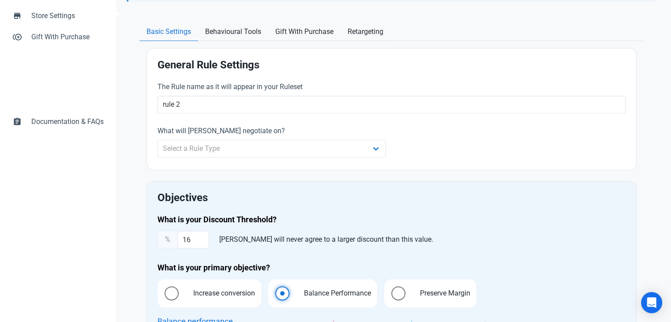
scroll to position [177, 0]
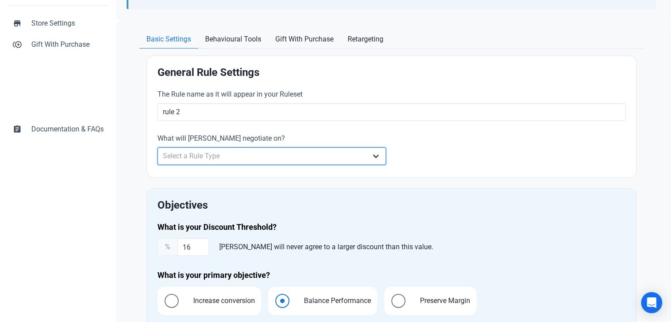
click at [280, 157] on select "Select a Rule Type Whole Store Individual Products Product Categories Cart" at bounding box center [272, 156] width 229 height 18
select select "product"
click at [158, 147] on select "Select a Rule Type Whole Store Individual Products Product Categories Cart" at bounding box center [272, 156] width 229 height 18
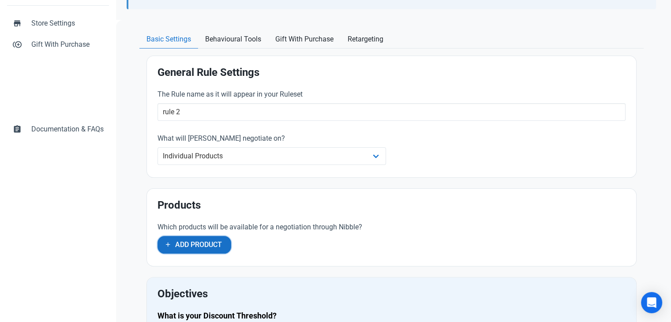
click at [201, 240] on span "Add Product" at bounding box center [198, 245] width 47 height 11
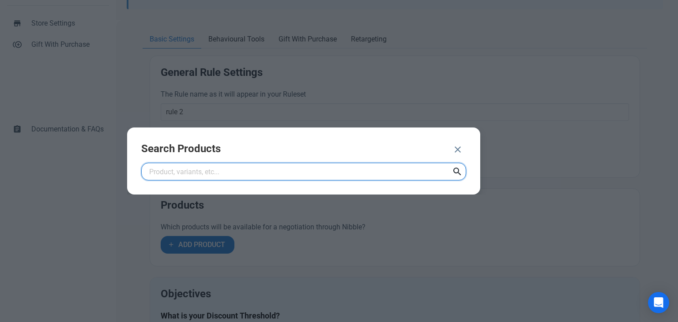
click at [285, 173] on input "text" at bounding box center [303, 172] width 325 height 18
type input "Snowboard"
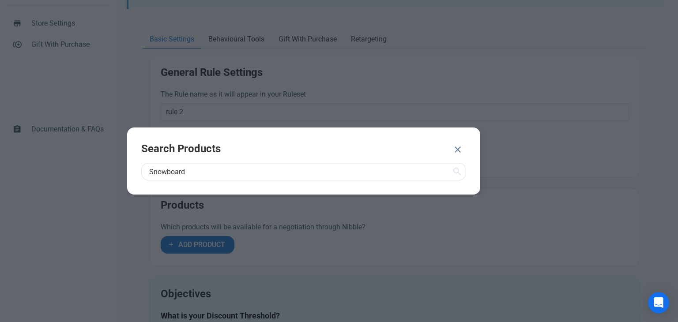
click at [455, 170] on icon at bounding box center [457, 172] width 11 height 16
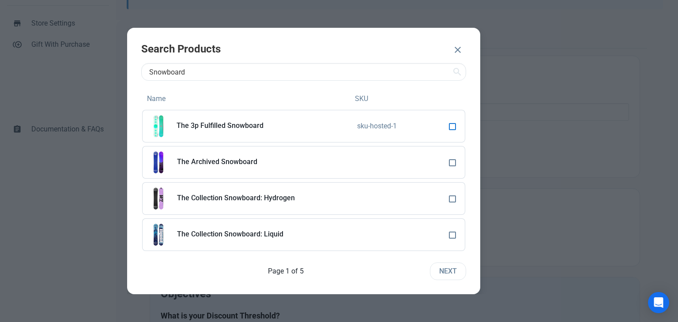
click at [452, 129] on span at bounding box center [452, 126] width 7 height 7
checkbox input "true"
click at [420, 49] on span "ADD 1 PRODUCT" at bounding box center [410, 50] width 53 height 11
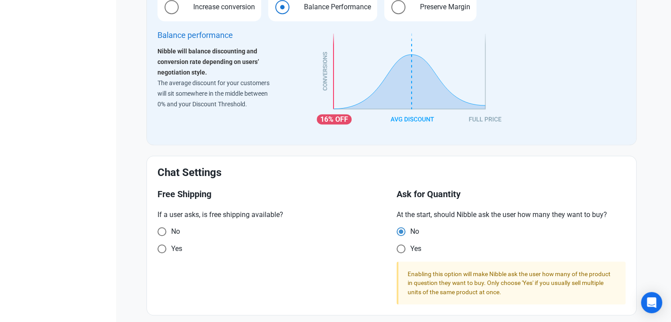
scroll to position [650, 0]
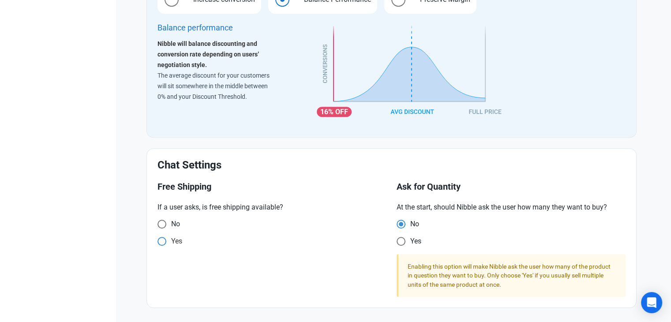
click at [177, 229] on span "Yes" at bounding box center [173, 224] width 14 height 9
click at [163, 227] on input "Yes" at bounding box center [161, 225] width 6 height 6
radio input "true"
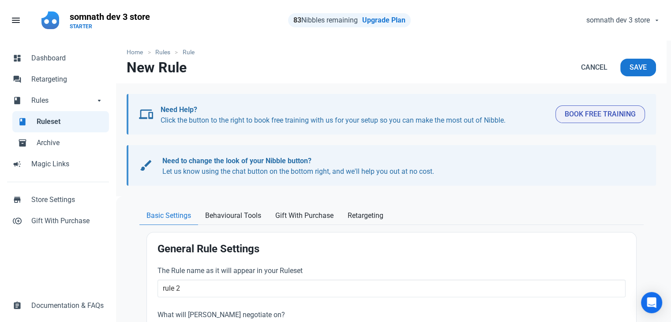
scroll to position [0, 0]
click at [643, 69] on span "Save" at bounding box center [638, 67] width 17 height 11
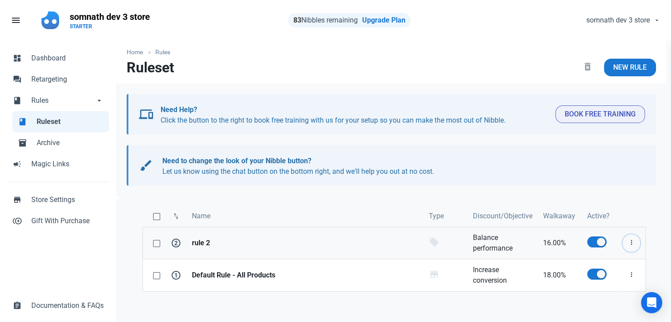
click at [631, 241] on icon "button" at bounding box center [631, 242] width 7 height 11
click at [616, 293] on link "Delete" at bounding box center [616, 293] width 49 height 15
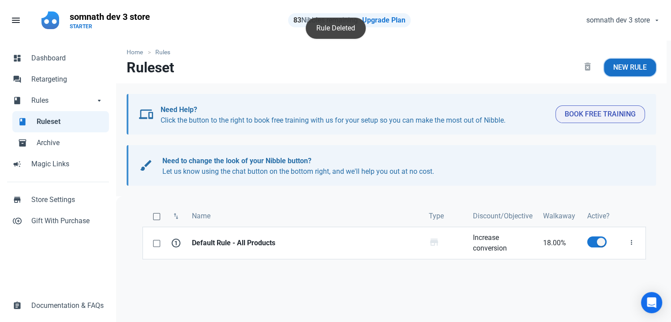
click at [615, 69] on span "New Rule" at bounding box center [630, 67] width 34 height 11
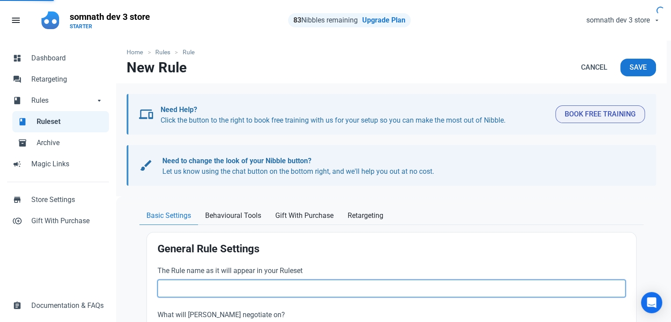
click at [278, 286] on input "text" at bounding box center [392, 289] width 468 height 18
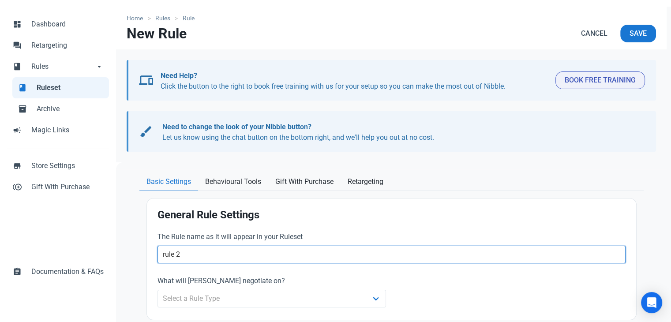
scroll to position [177, 0]
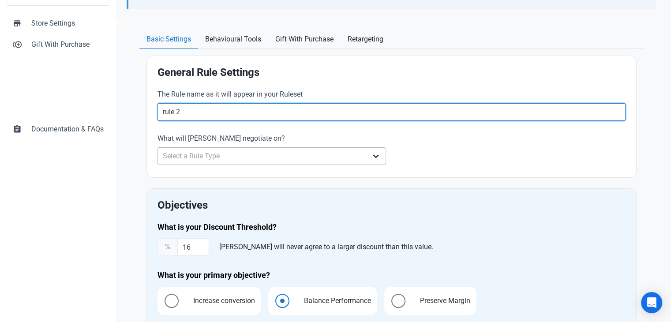
type input "rule 2"
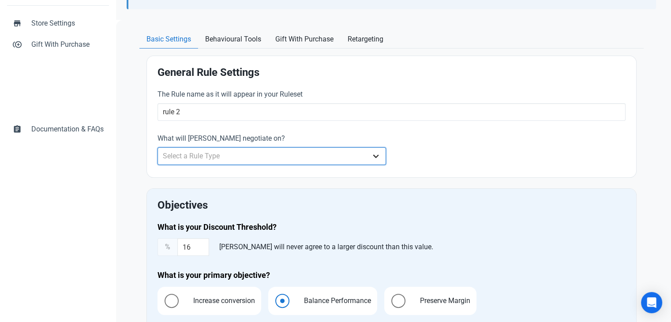
click at [196, 161] on select "Select a Rule Type Whole Store Individual Products Product Categories Cart" at bounding box center [272, 156] width 229 height 18
select select "product"
click at [158, 147] on select "Select a Rule Type Whole Store Individual Products Product Categories Cart" at bounding box center [272, 156] width 229 height 18
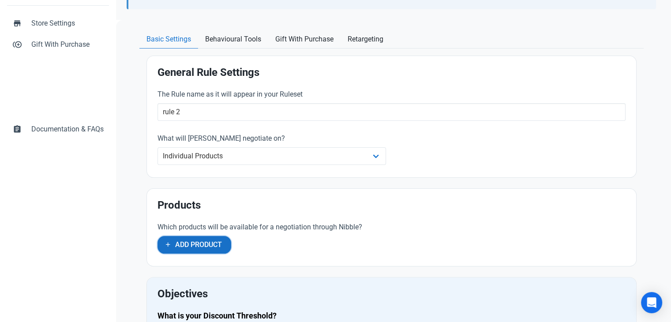
click at [186, 243] on span "Add Product" at bounding box center [198, 245] width 47 height 11
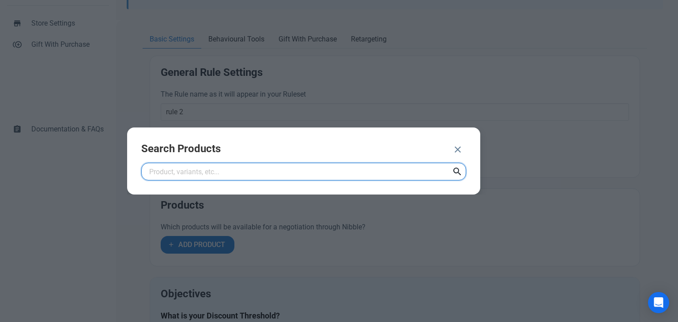
click at [248, 168] on input "text" at bounding box center [303, 172] width 325 height 18
type input "Snowboard"
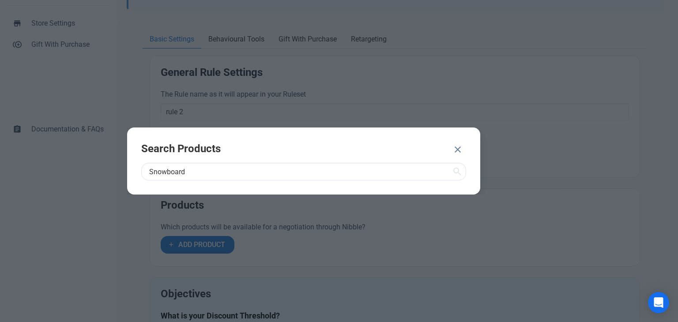
click at [455, 173] on icon at bounding box center [457, 172] width 11 height 16
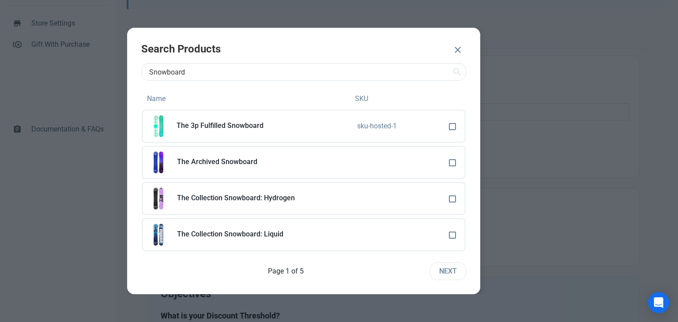
click at [450, 195] on td at bounding box center [455, 198] width 20 height 33
click at [450, 199] on span at bounding box center [452, 199] width 7 height 7
checkbox input "true"
click at [406, 57] on button "ADD 1 PRODUCT" at bounding box center [409, 51] width 71 height 18
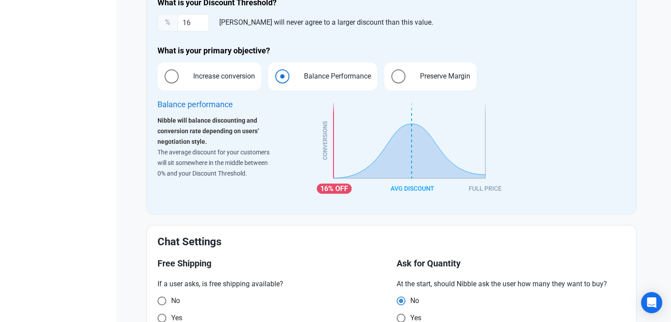
scroll to position [650, 0]
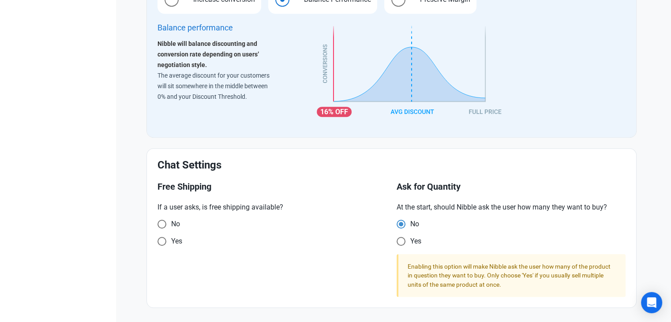
click at [178, 233] on span "If a user asks, is free shipping available? No Yes" at bounding box center [272, 225] width 229 height 47
click at [176, 229] on span "Yes" at bounding box center [173, 224] width 14 height 9
click at [163, 227] on input "Yes" at bounding box center [161, 225] width 6 height 6
radio input "true"
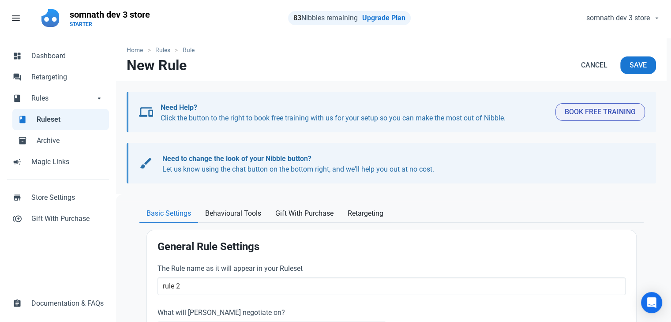
scroll to position [0, 0]
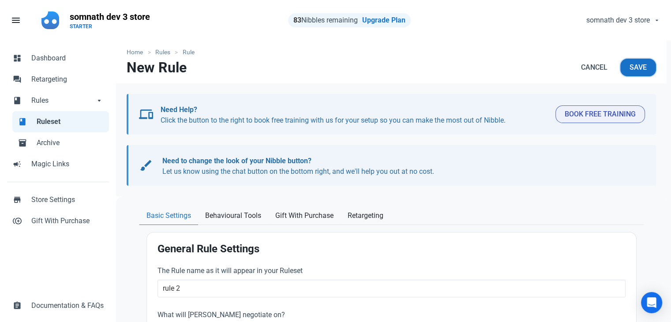
click at [635, 69] on span "Save" at bounding box center [638, 67] width 17 height 11
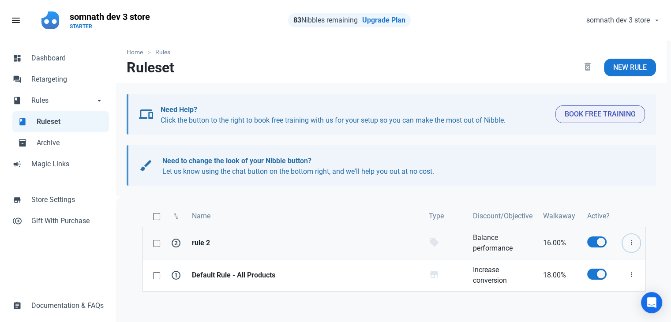
click at [630, 243] on icon "button" at bounding box center [631, 242] width 7 height 11
click at [612, 264] on link "Edit" at bounding box center [616, 264] width 49 height 15
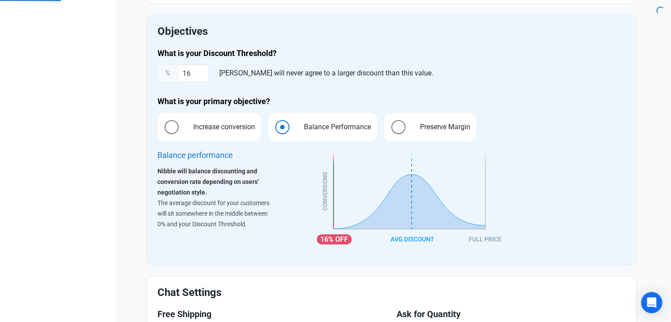
type input "rule 2"
select select "product"
type input "16.00"
radio input "true"
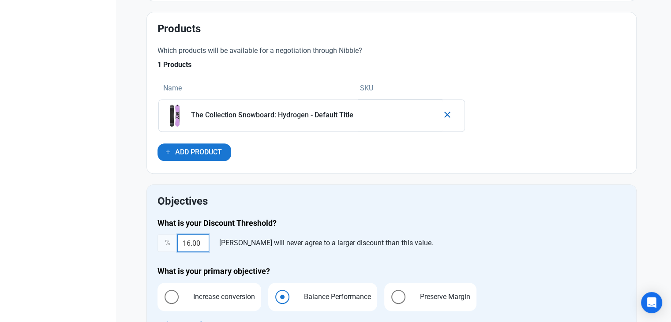
click at [187, 241] on input "16.00" at bounding box center [193, 243] width 32 height 18
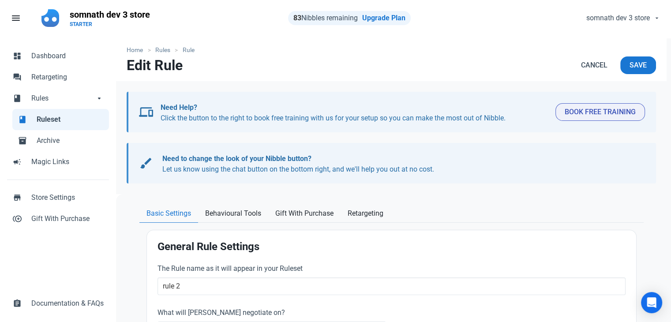
scroll to position [0, 0]
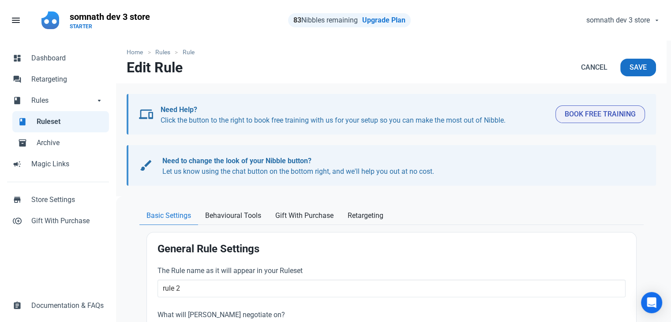
type input "25.00"
click at [631, 68] on span "Save" at bounding box center [638, 67] width 17 height 11
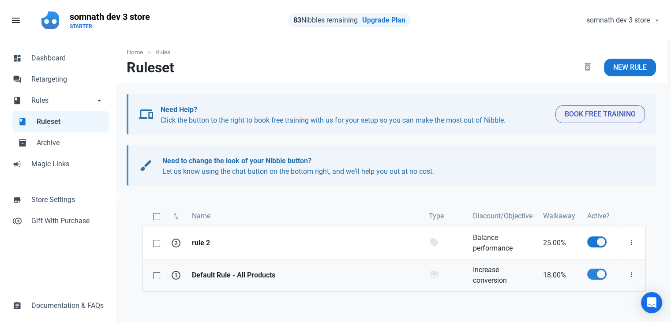
click at [592, 274] on span at bounding box center [596, 274] width 19 height 11
click at [592, 274] on input "checkbox" at bounding box center [590, 274] width 6 height 6
click at [594, 271] on span at bounding box center [596, 274] width 19 height 11
click at [593, 271] on input "checkbox" at bounding box center [590, 274] width 6 height 6
checkbox input "true"
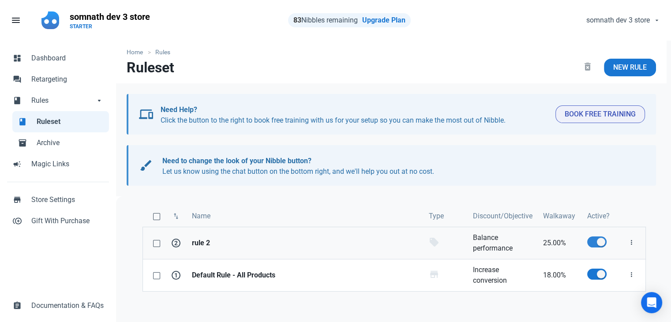
click at [598, 246] on span at bounding box center [596, 242] width 19 height 11
click at [593, 245] on input "checkbox" at bounding box center [590, 242] width 6 height 6
click at [593, 247] on span at bounding box center [596, 242] width 19 height 11
click at [593, 245] on input "checkbox" at bounding box center [590, 242] width 6 height 6
checkbox input "true"
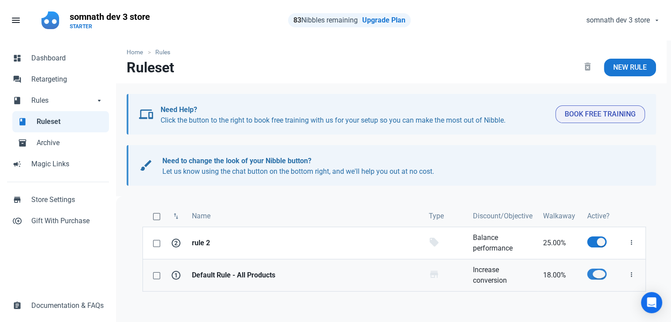
click at [598, 278] on span at bounding box center [596, 274] width 19 height 11
click at [593, 277] on input "checkbox" at bounding box center [590, 274] width 6 height 6
checkbox input "false"
